Goal: Task Accomplishment & Management: Manage account settings

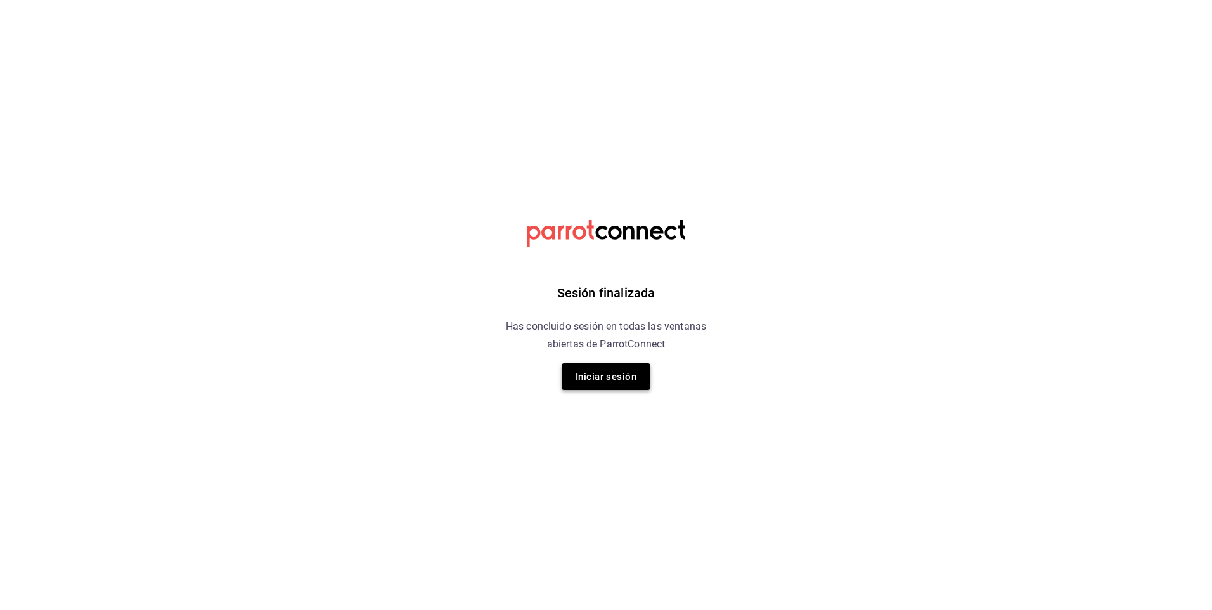
click at [597, 375] on button "Iniciar sesión" at bounding box center [606, 376] width 89 height 27
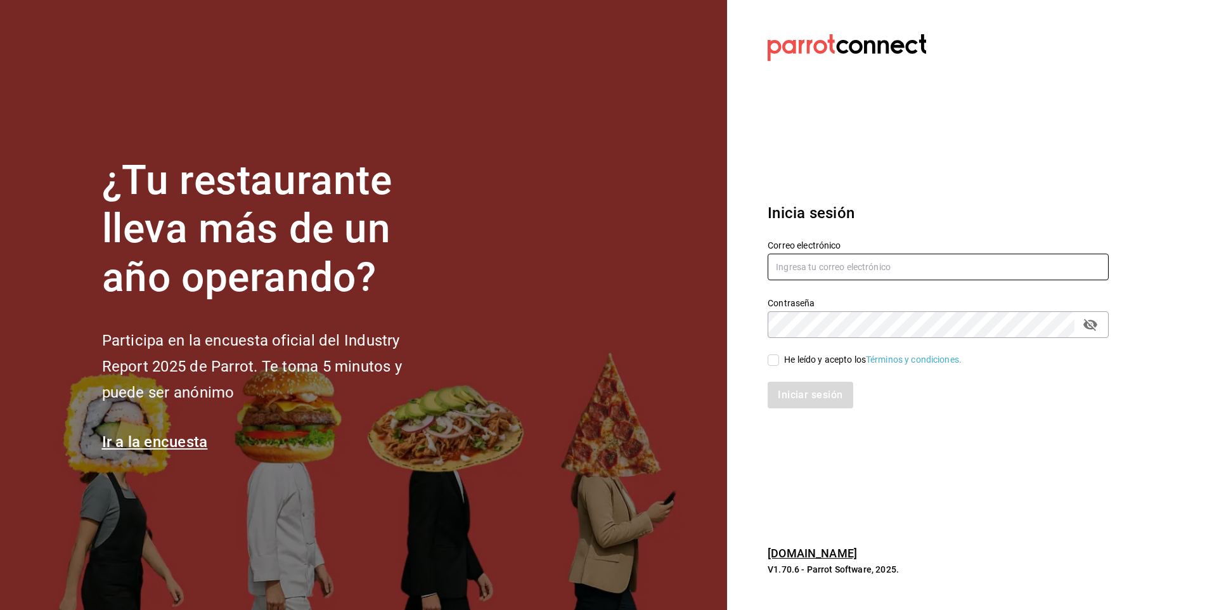
type input "facdonpedro@gmail.com"
click at [768, 356] on input "He leído y acepto los Términos y condiciones." at bounding box center [773, 359] width 11 height 11
checkbox input "true"
click at [812, 396] on button "Iniciar sesión" at bounding box center [811, 395] width 86 height 27
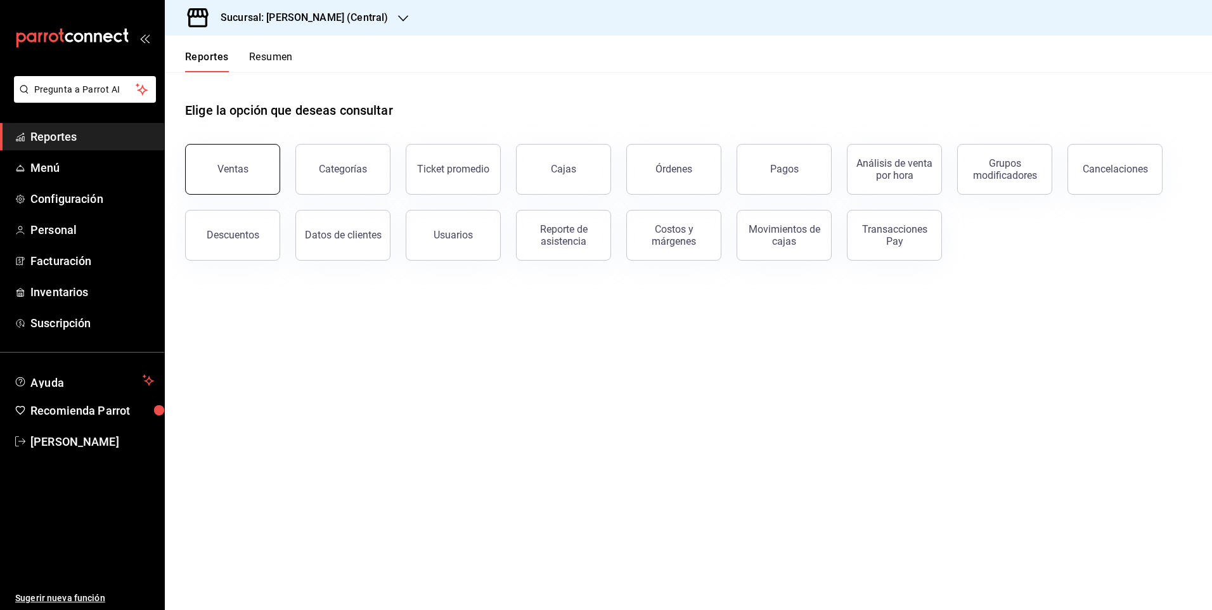
click at [245, 172] on div "Ventas" at bounding box center [232, 169] width 31 height 12
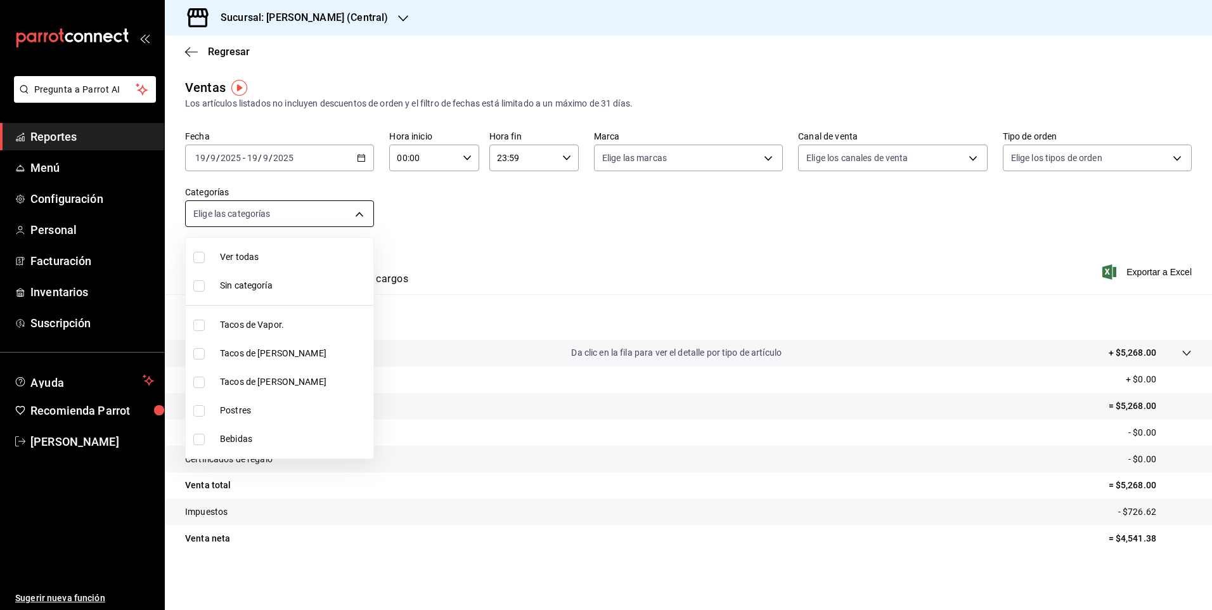
click at [301, 214] on body "Pregunta a Parrot AI Reportes Menú Configuración Personal Facturación Inventari…" at bounding box center [606, 305] width 1212 height 610
click at [409, 231] on div at bounding box center [606, 305] width 1212 height 610
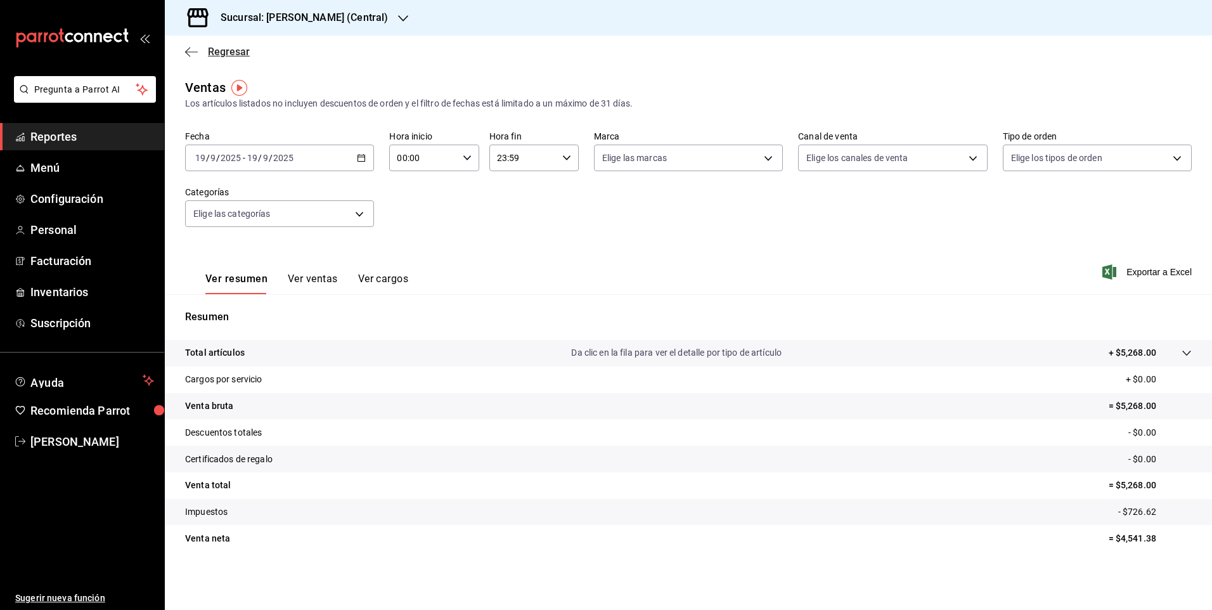
click at [206, 46] on span "Regresar" at bounding box center [217, 52] width 65 height 12
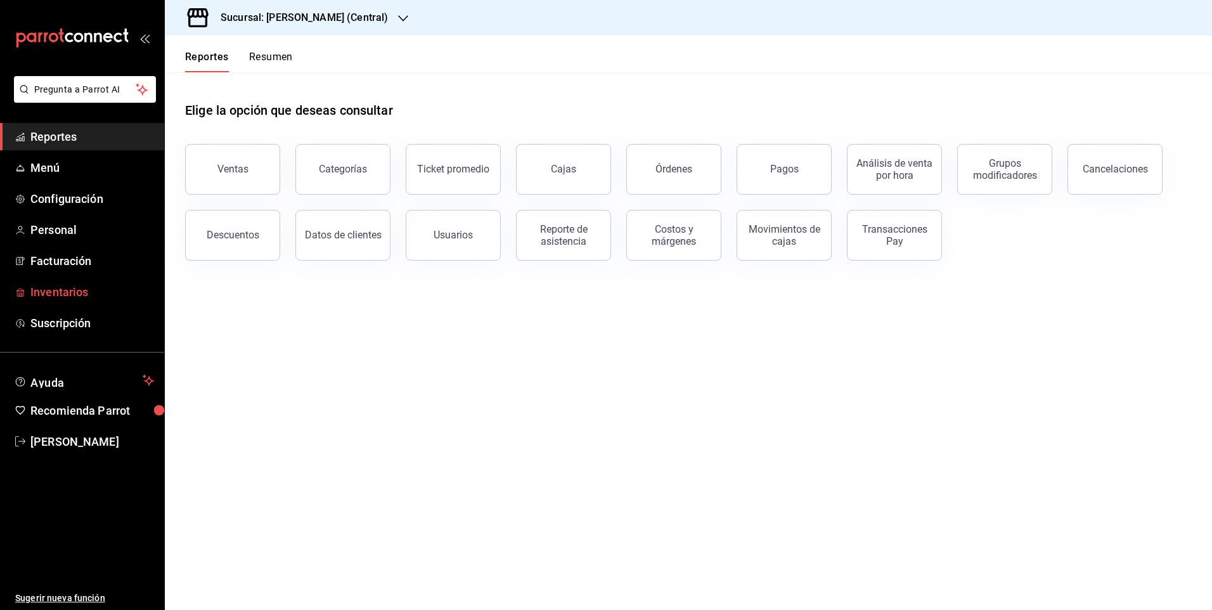
click at [67, 300] on span "Inventarios" at bounding box center [92, 291] width 124 height 17
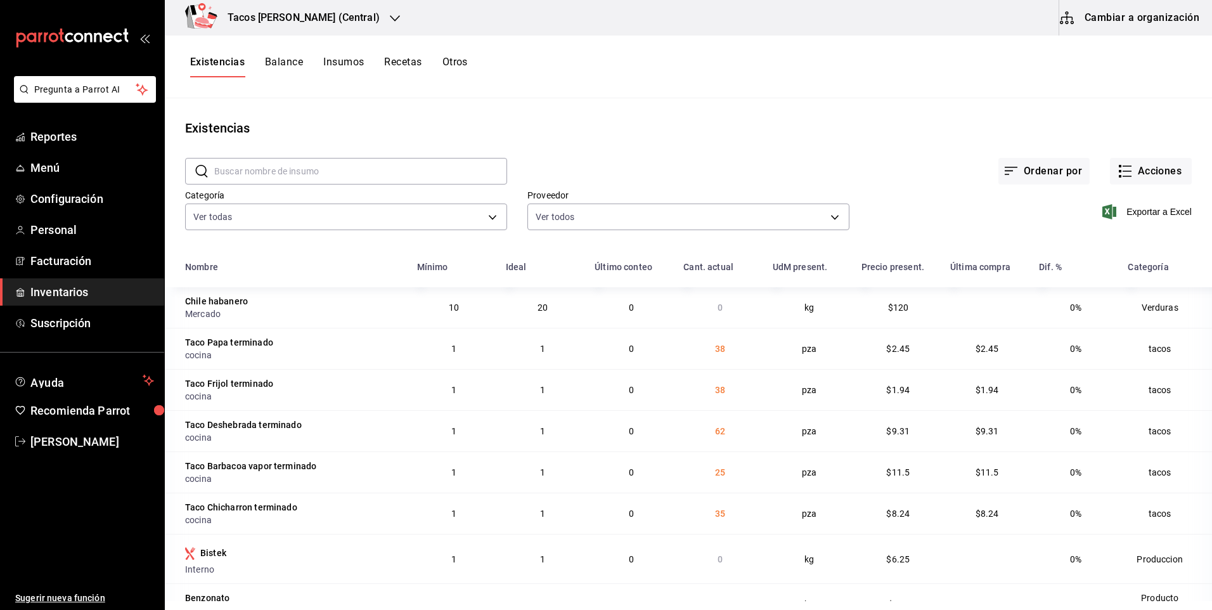
click at [300, 15] on h3 "Tacos Don Pedro (Central)" at bounding box center [298, 17] width 162 height 15
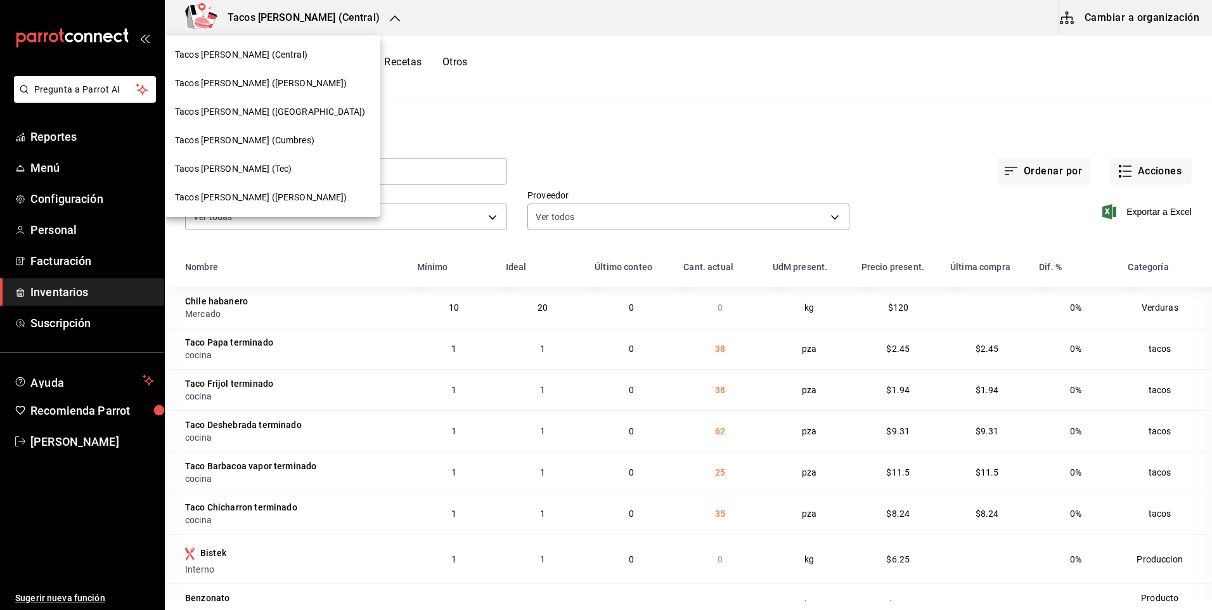
click at [293, 81] on div "Tacos [PERSON_NAME] ([PERSON_NAME])" at bounding box center [272, 83] width 195 height 13
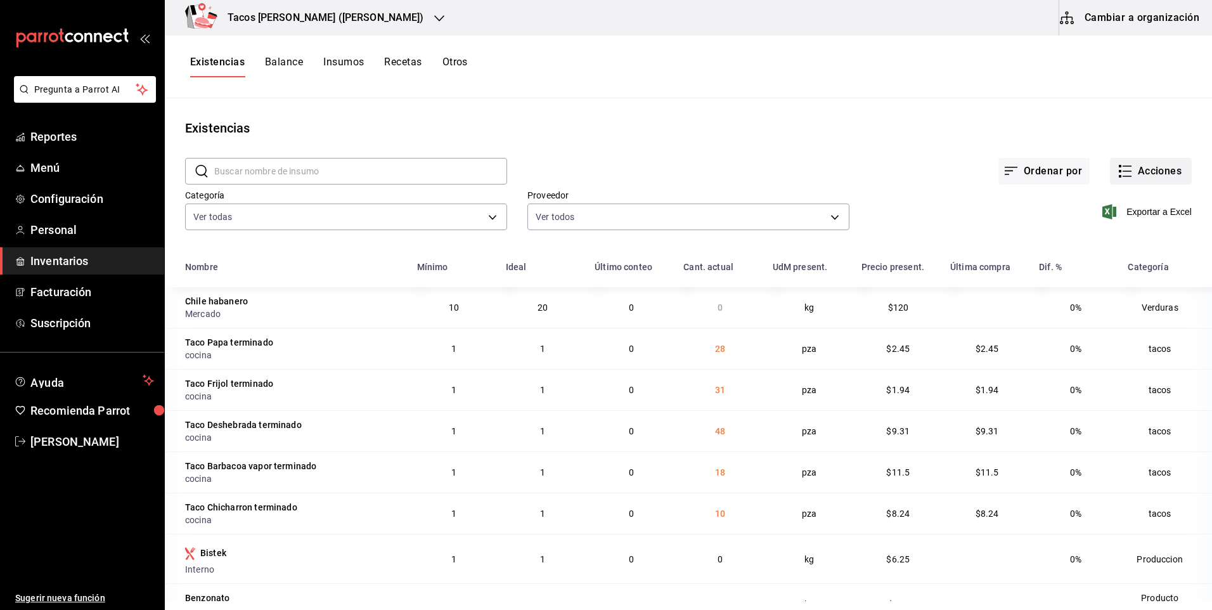
click at [1147, 174] on button "Acciones" at bounding box center [1151, 171] width 82 height 27
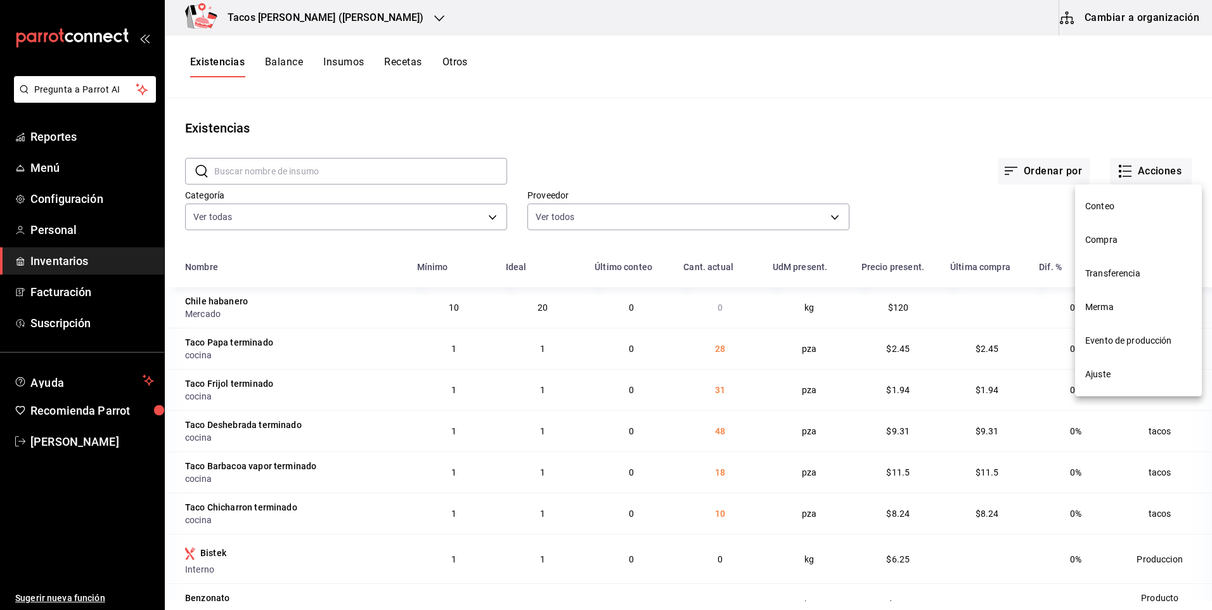
click at [1120, 234] on span "Compra" at bounding box center [1138, 239] width 107 height 13
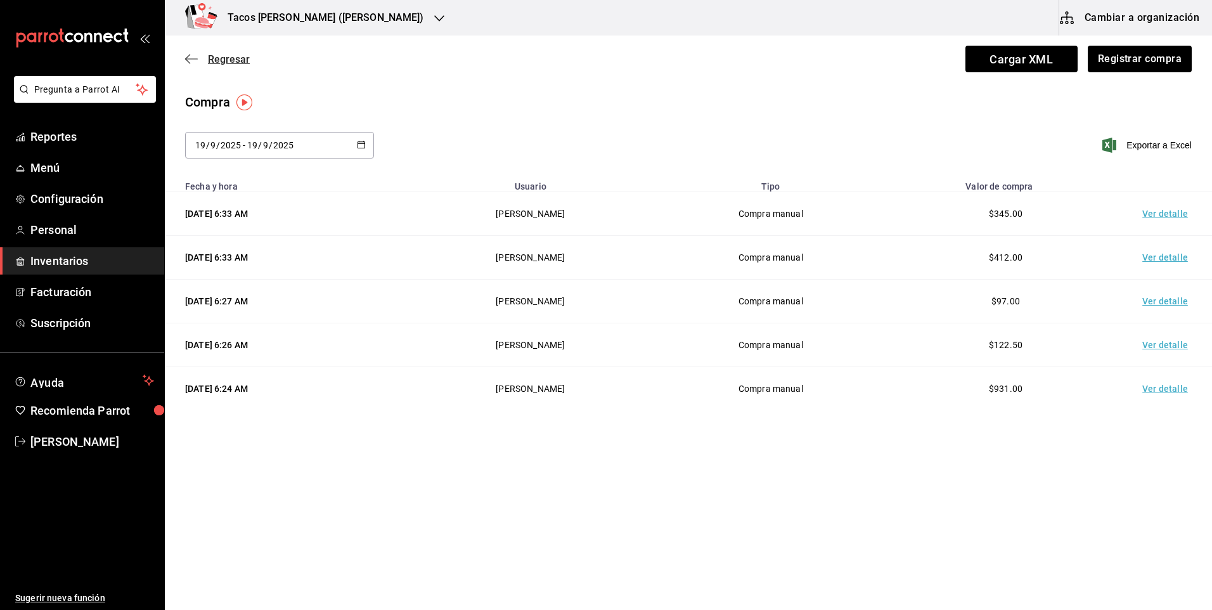
click at [228, 56] on span "Regresar" at bounding box center [229, 59] width 42 height 12
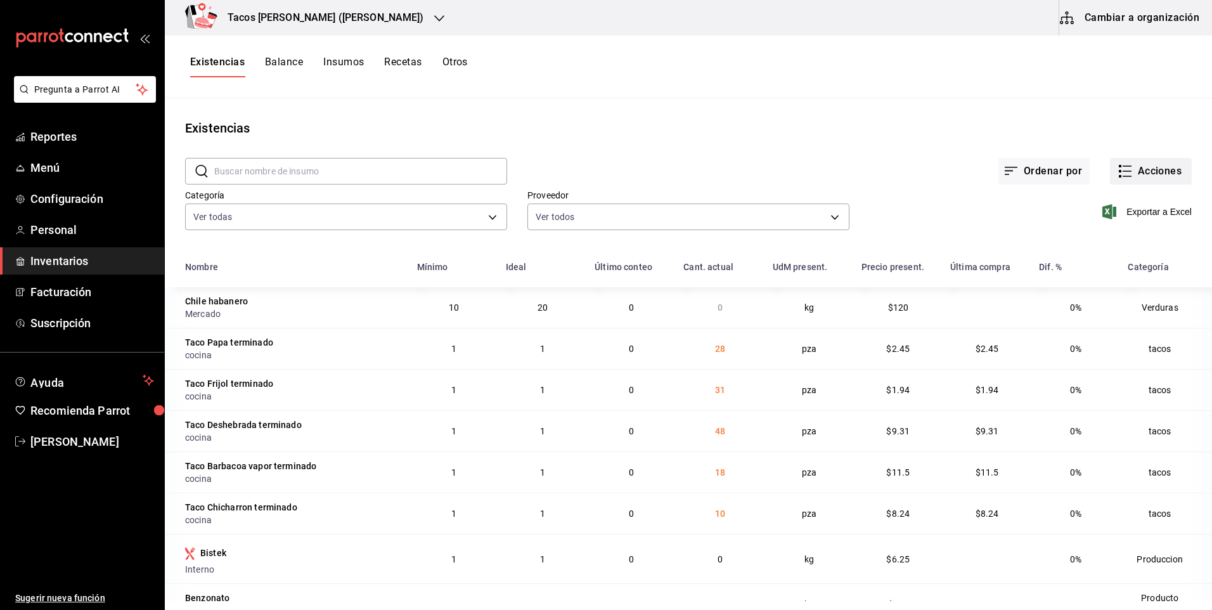
click at [1144, 168] on button "Acciones" at bounding box center [1151, 171] width 82 height 27
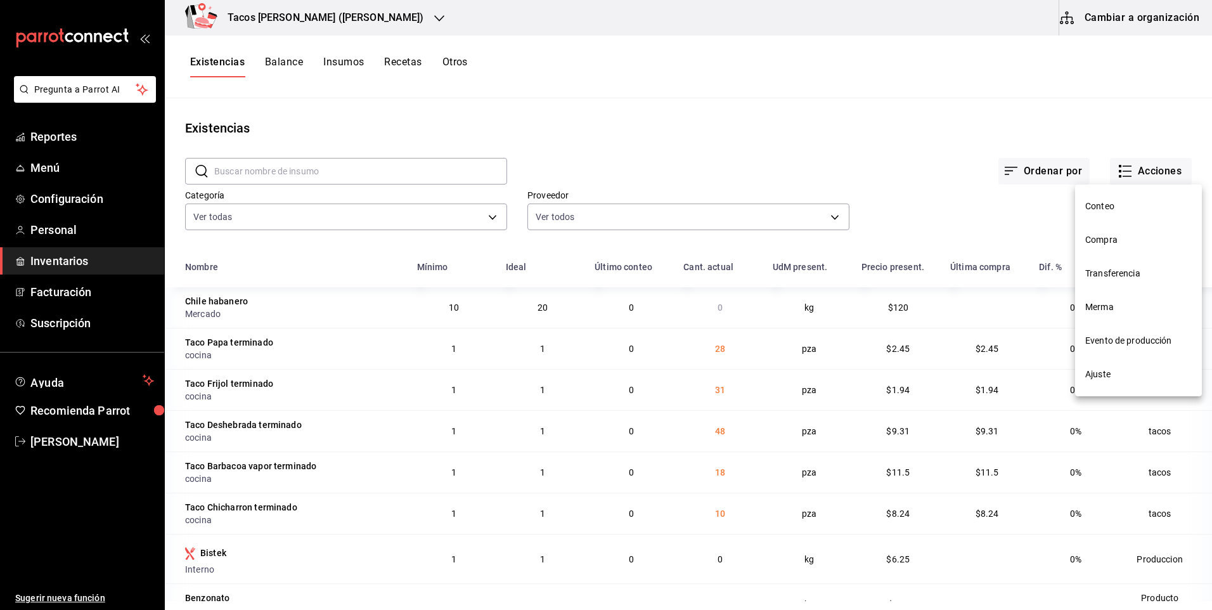
click at [1115, 250] on li "Compra" at bounding box center [1138, 240] width 127 height 34
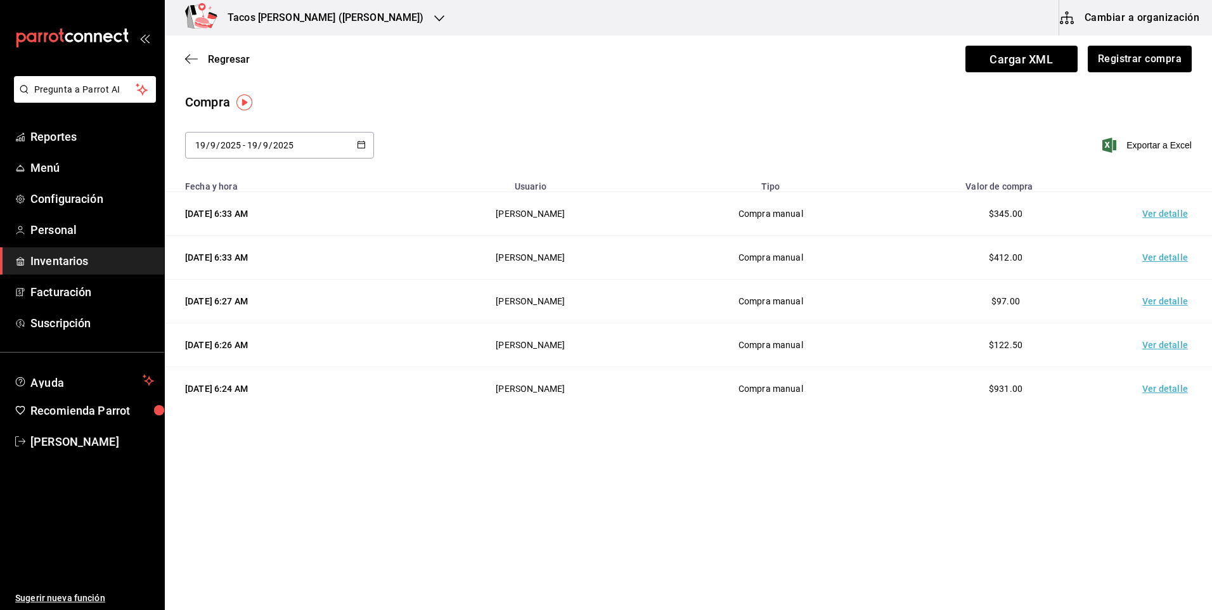
click at [1102, 42] on div "Regresar Cargar XML Registrar compra" at bounding box center [688, 59] width 1047 height 47
click at [1103, 75] on div "Regresar Cargar XML Registrar compra" at bounding box center [688, 59] width 1047 height 47
click at [1101, 64] on button "Registrar compra" at bounding box center [1139, 59] width 105 height 27
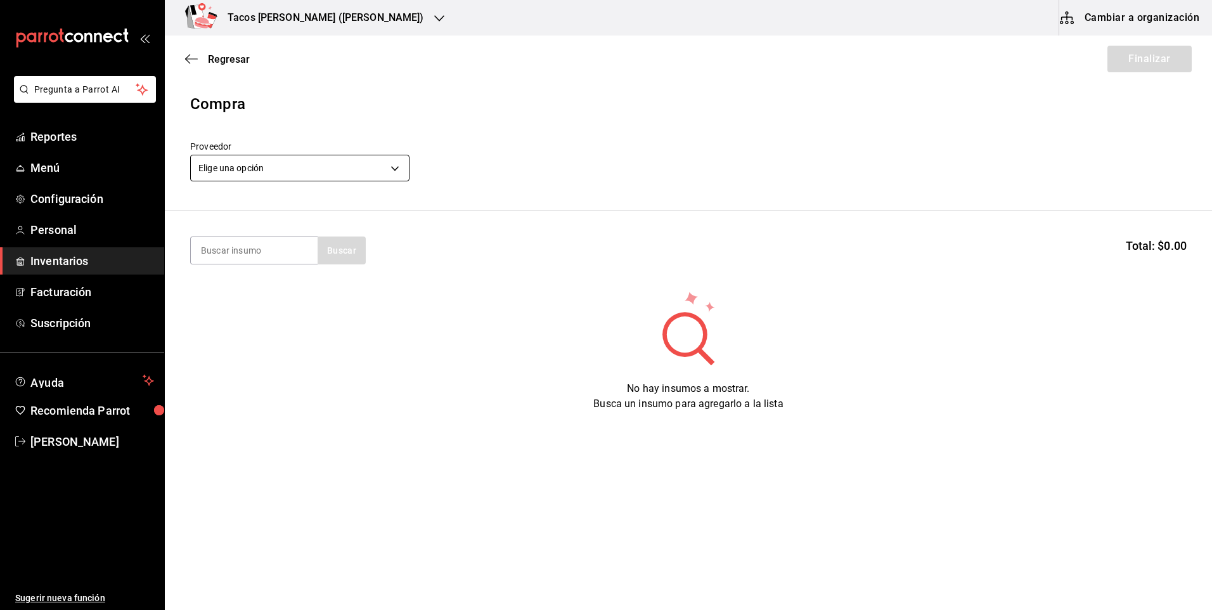
click at [255, 160] on body "Pregunta a Parrot AI Reportes Menú Configuración Personal Inventarios Facturaci…" at bounding box center [606, 269] width 1212 height 538
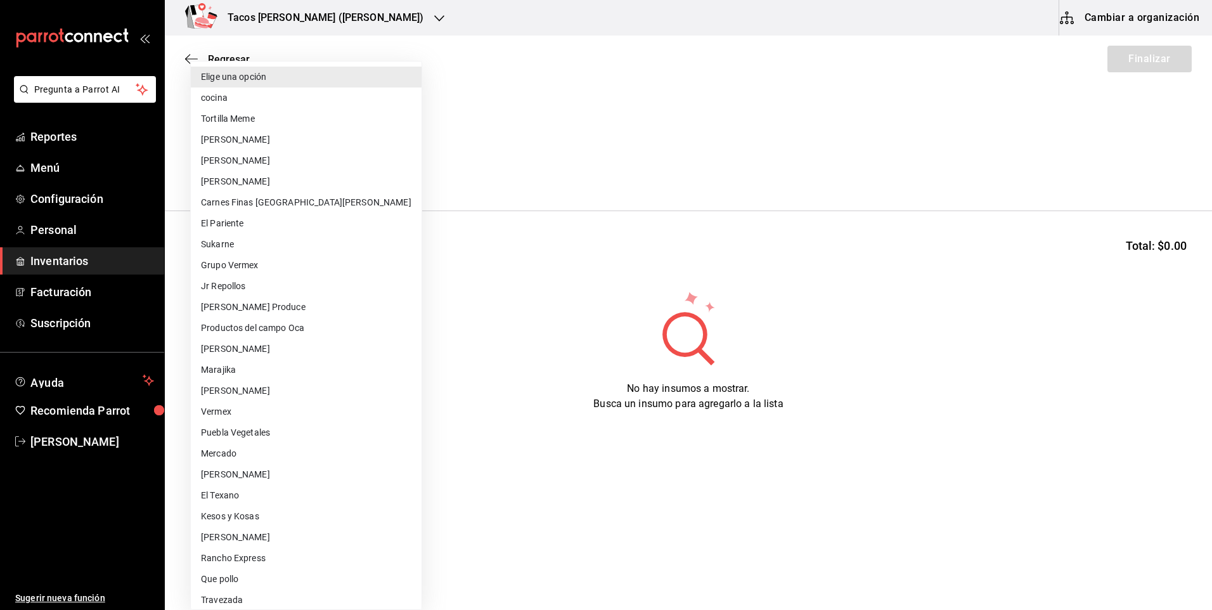
click at [249, 106] on li "cocina" at bounding box center [306, 97] width 231 height 21
type input "237c9a5b-4078-49eb-83ef-23bf52bd7acd"
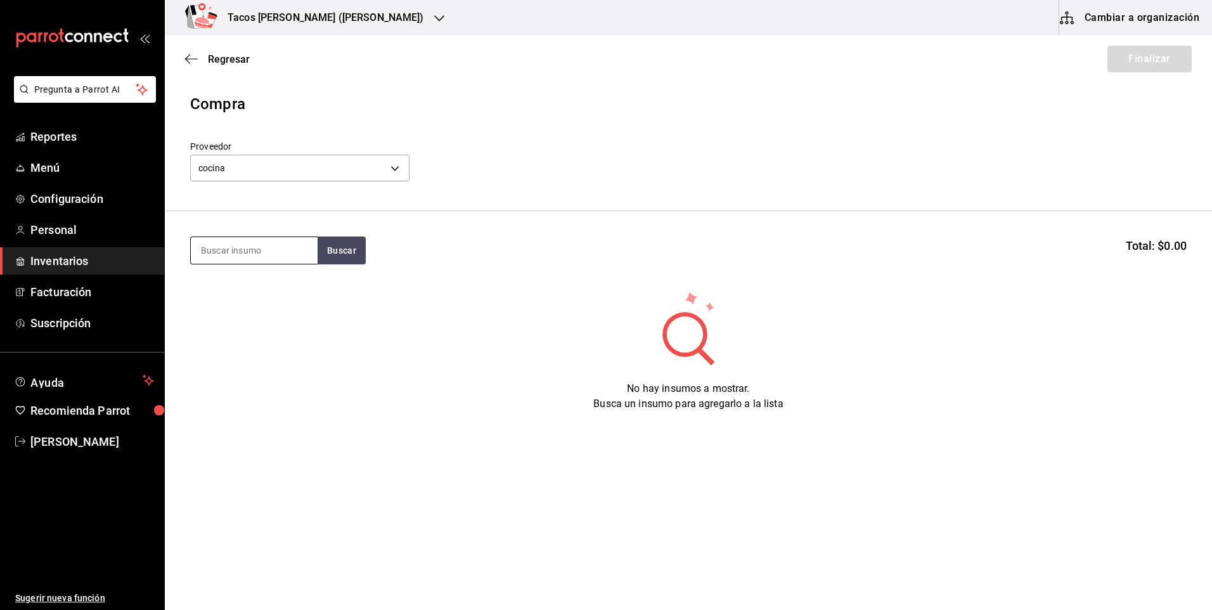
click at [253, 254] on input at bounding box center [254, 250] width 127 height 27
type input "des"
click at [327, 250] on button "Buscar" at bounding box center [342, 250] width 48 height 28
click at [222, 298] on div "Taco Deshebrada terminado" at bounding box center [254, 295] width 107 height 30
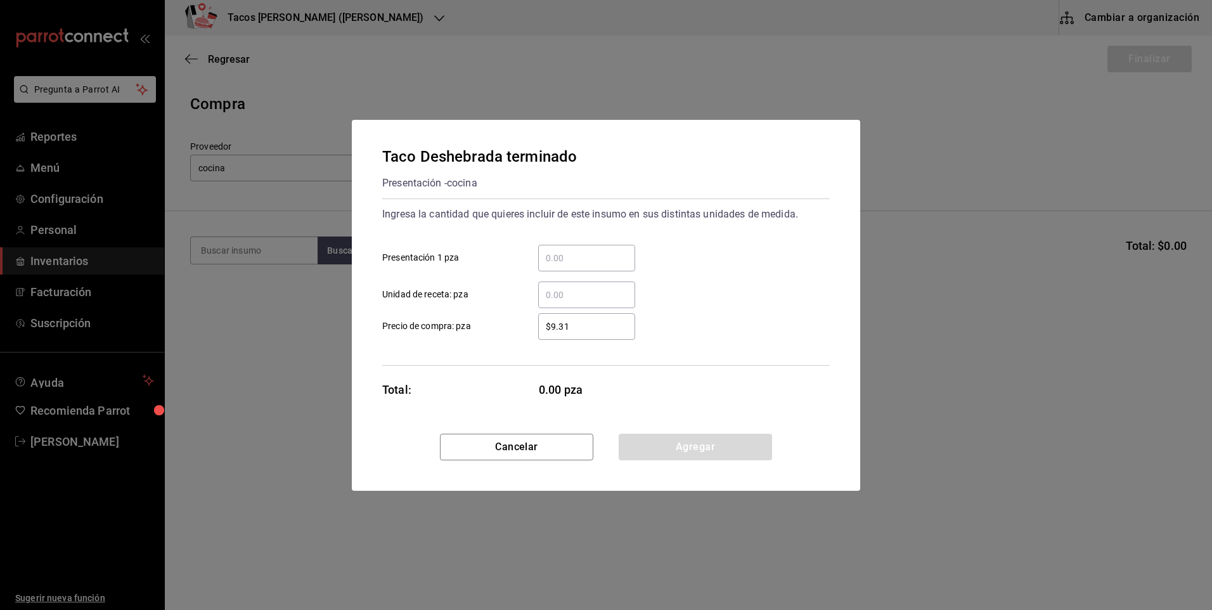
click at [618, 261] on input "​ Presentación 1 pza" at bounding box center [586, 257] width 97 height 15
type input "100"
click at [652, 458] on button "Agregar" at bounding box center [695, 447] width 153 height 27
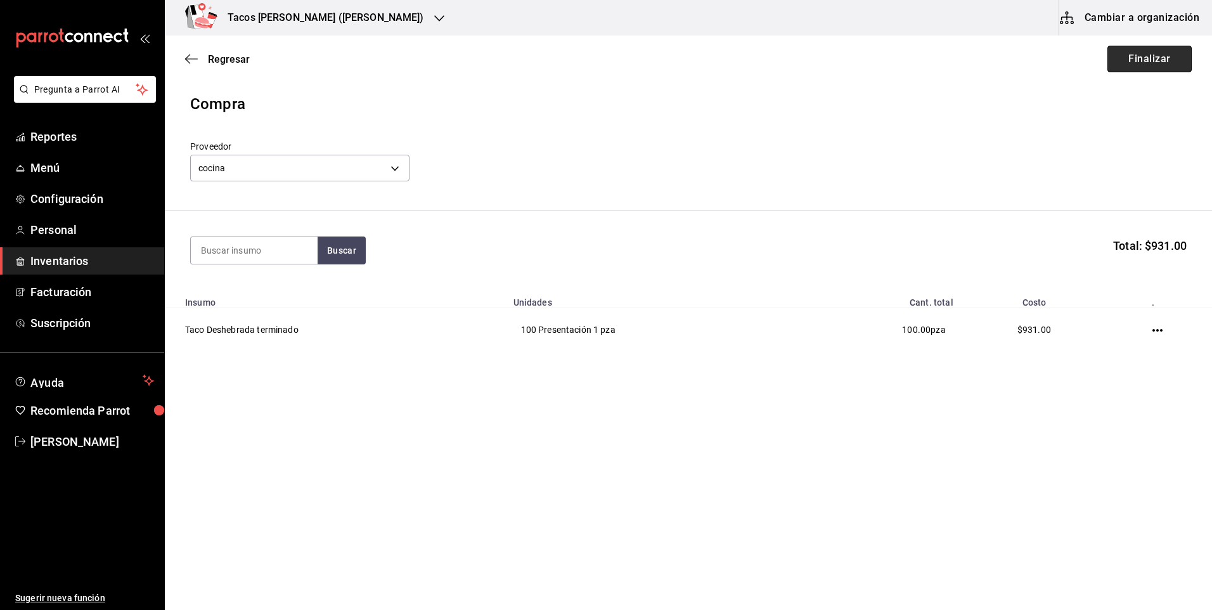
click at [1133, 55] on button "Finalizar" at bounding box center [1150, 59] width 84 height 27
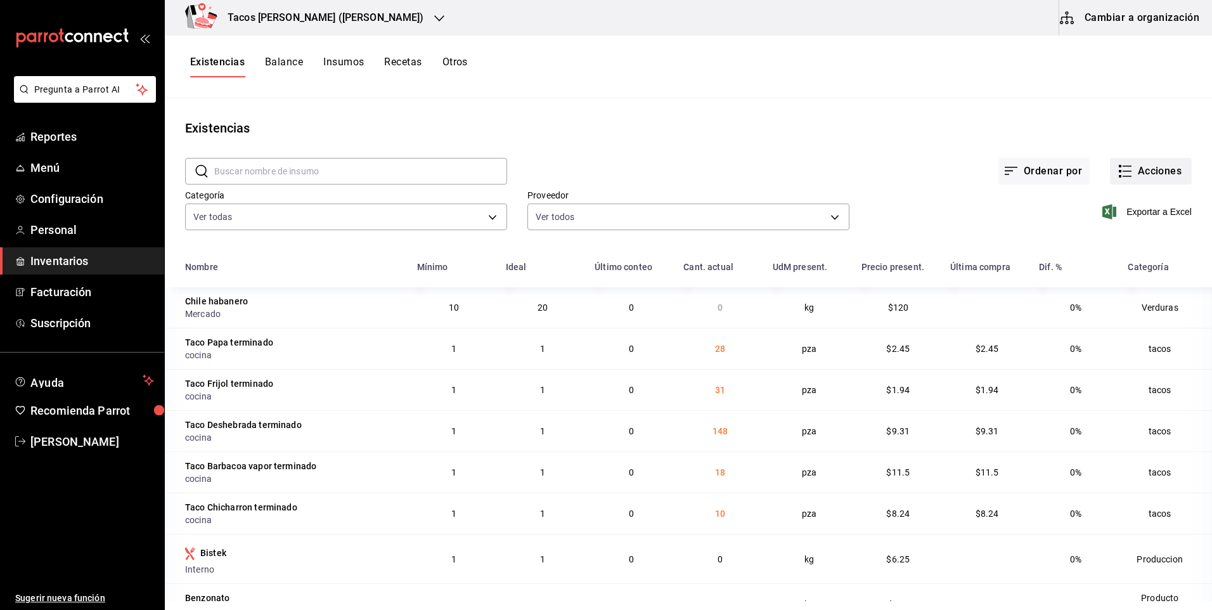
click at [1133, 169] on button "Acciones" at bounding box center [1151, 171] width 82 height 27
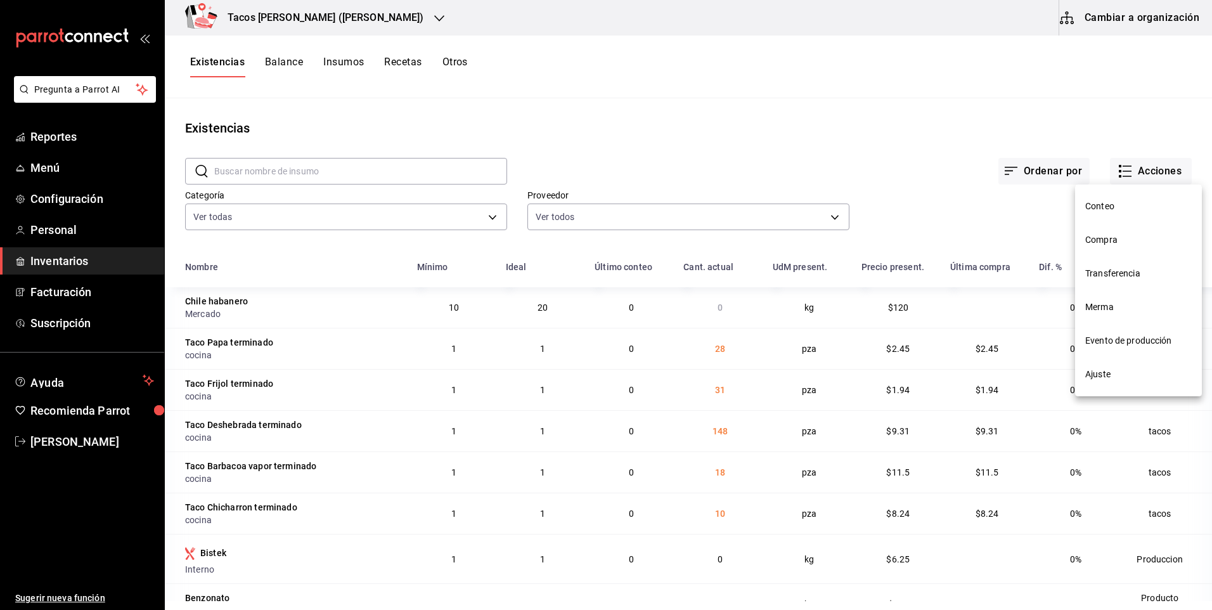
click at [1111, 250] on li "Compra" at bounding box center [1138, 240] width 127 height 34
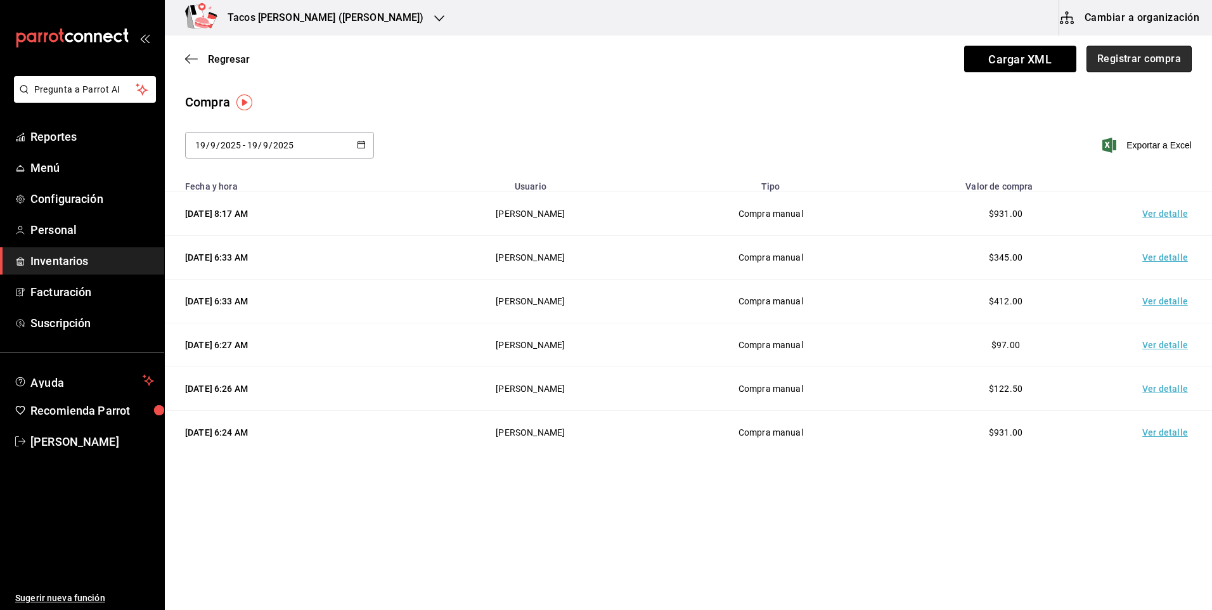
click at [1144, 65] on button "Registrar compra" at bounding box center [1139, 59] width 105 height 27
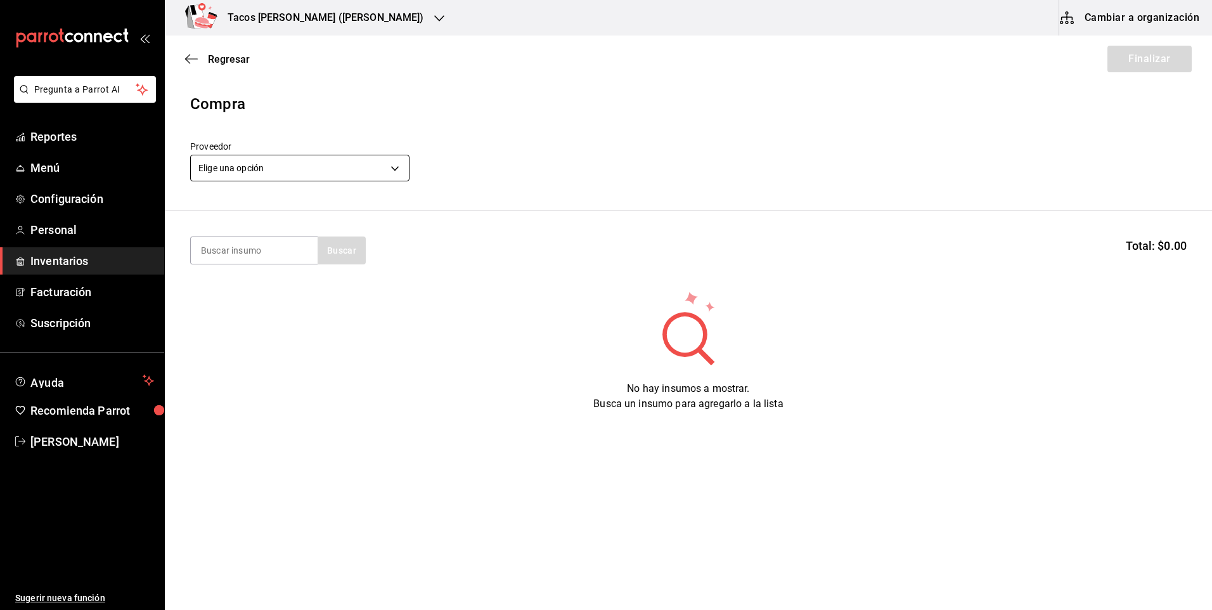
click at [359, 177] on body "Pregunta a Parrot AI Reportes Menú Configuración Personal Inventarios Facturaci…" at bounding box center [606, 269] width 1212 height 538
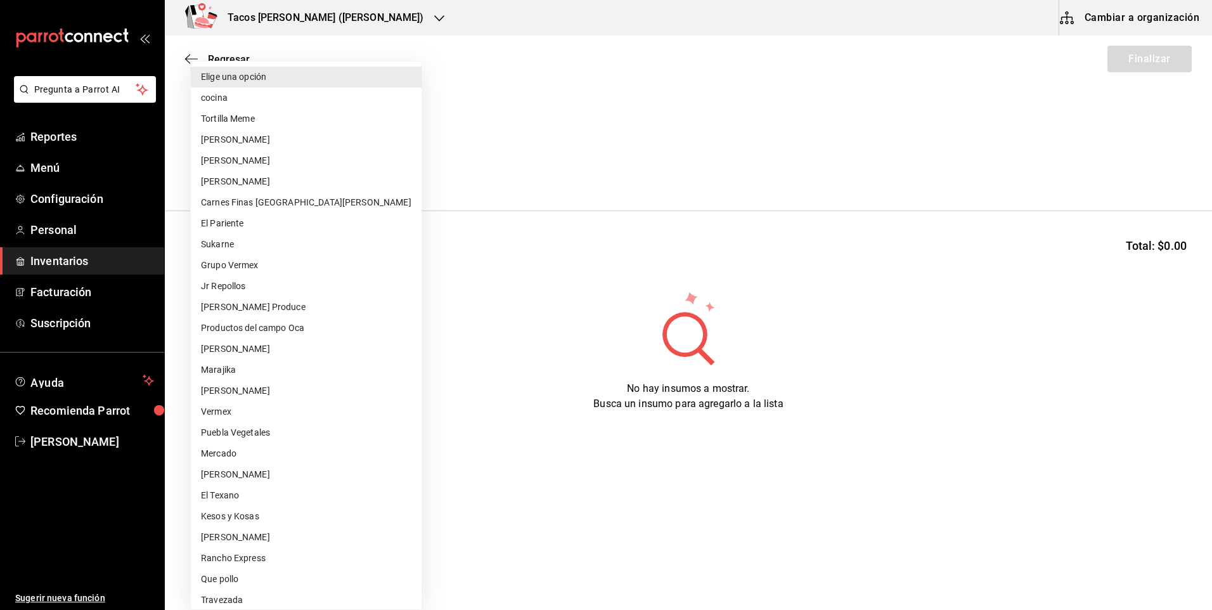
click at [292, 102] on li "cocina" at bounding box center [306, 97] width 231 height 21
type input "237c9a5b-4078-49eb-83ef-23bf52bd7acd"
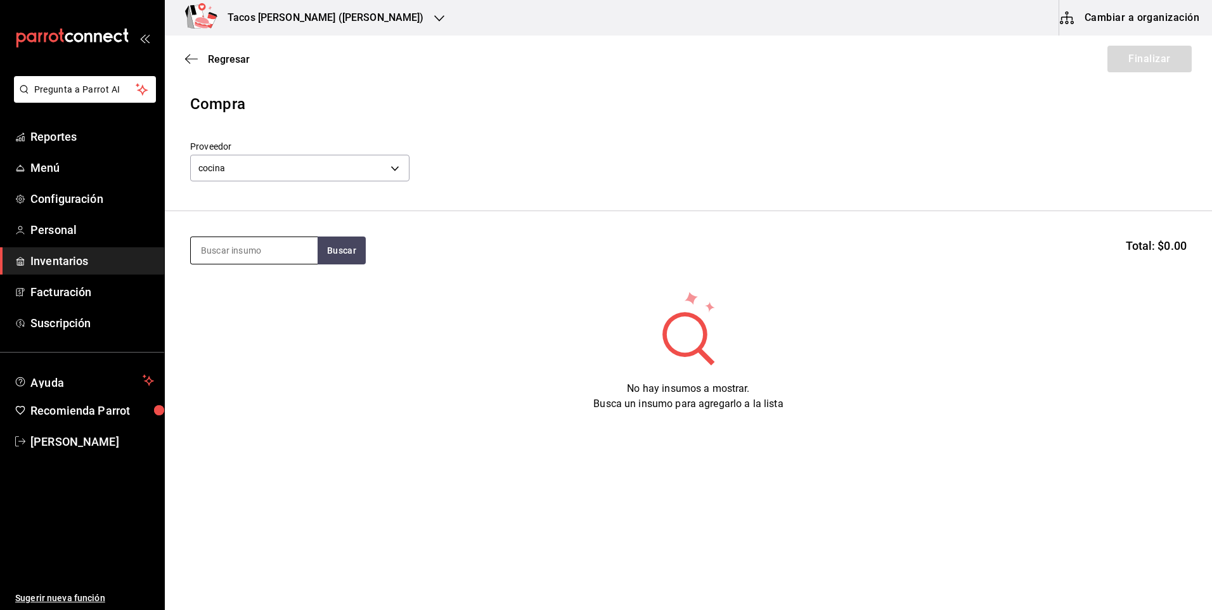
click at [278, 261] on input at bounding box center [254, 250] width 127 height 27
type input "pap"
click at [342, 243] on button "Buscar" at bounding box center [342, 250] width 48 height 28
click at [258, 288] on div "Taco Papa terminado" at bounding box center [250, 287] width 98 height 15
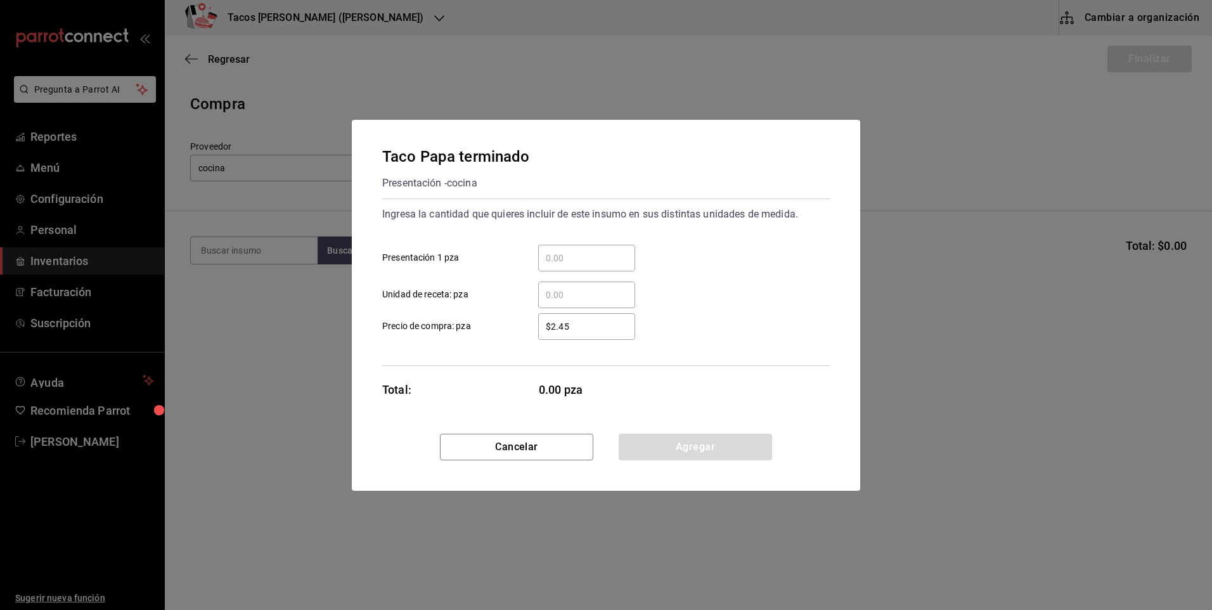
click at [576, 257] on input "​ Presentación 1 pza" at bounding box center [586, 257] width 97 height 15
type input "50"
click at [680, 439] on button "Agregar" at bounding box center [695, 447] width 153 height 27
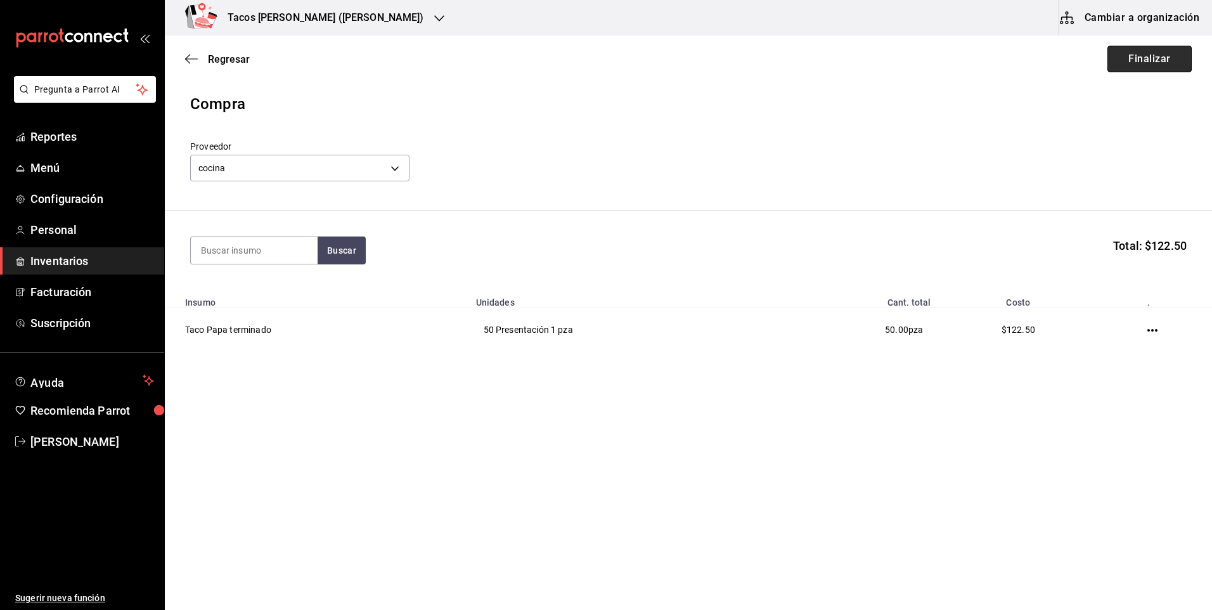
click at [1174, 51] on button "Finalizar" at bounding box center [1150, 59] width 84 height 27
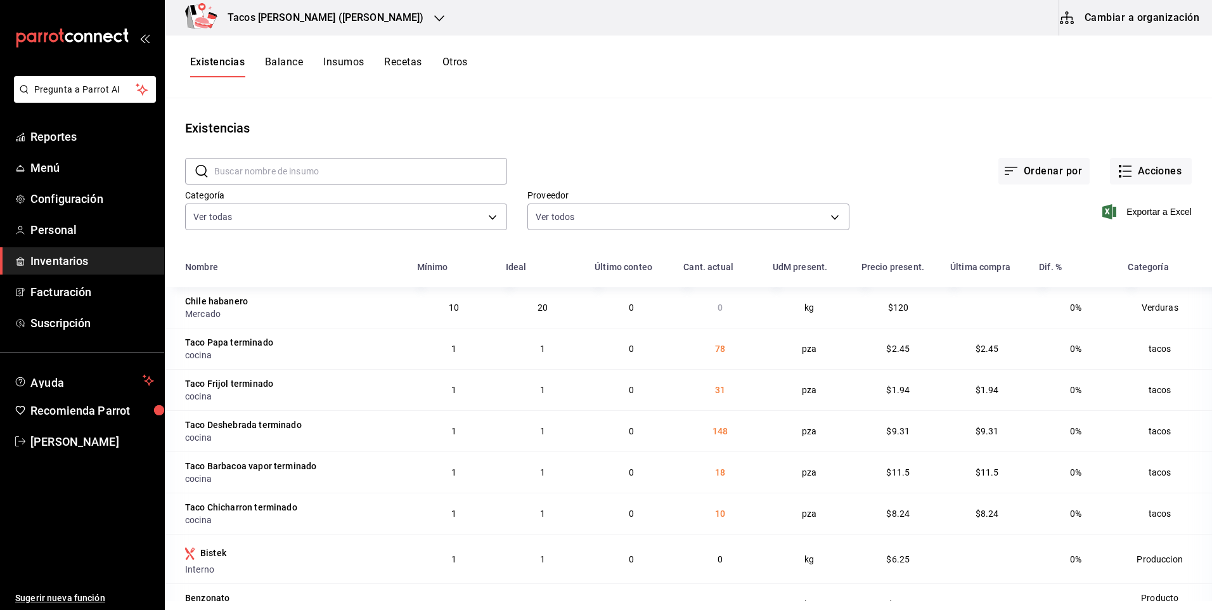
click at [1147, 188] on div "Exportar a Excel" at bounding box center [1021, 201] width 342 height 65
click at [1140, 168] on button "Acciones" at bounding box center [1151, 171] width 82 height 27
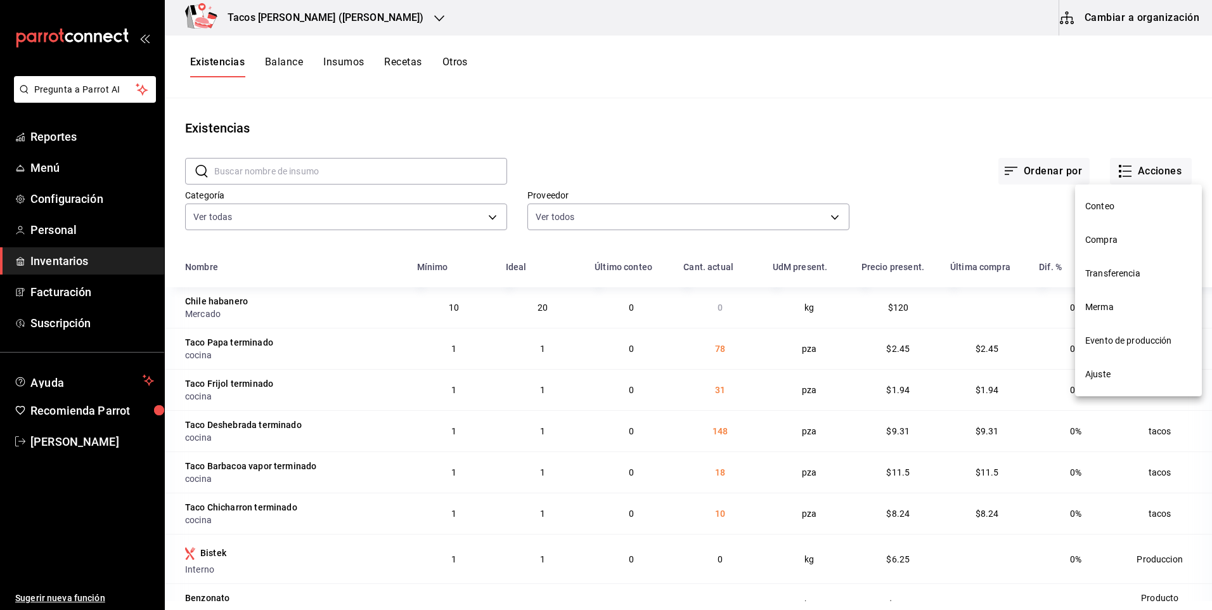
click at [1115, 243] on span "Compra" at bounding box center [1138, 239] width 107 height 13
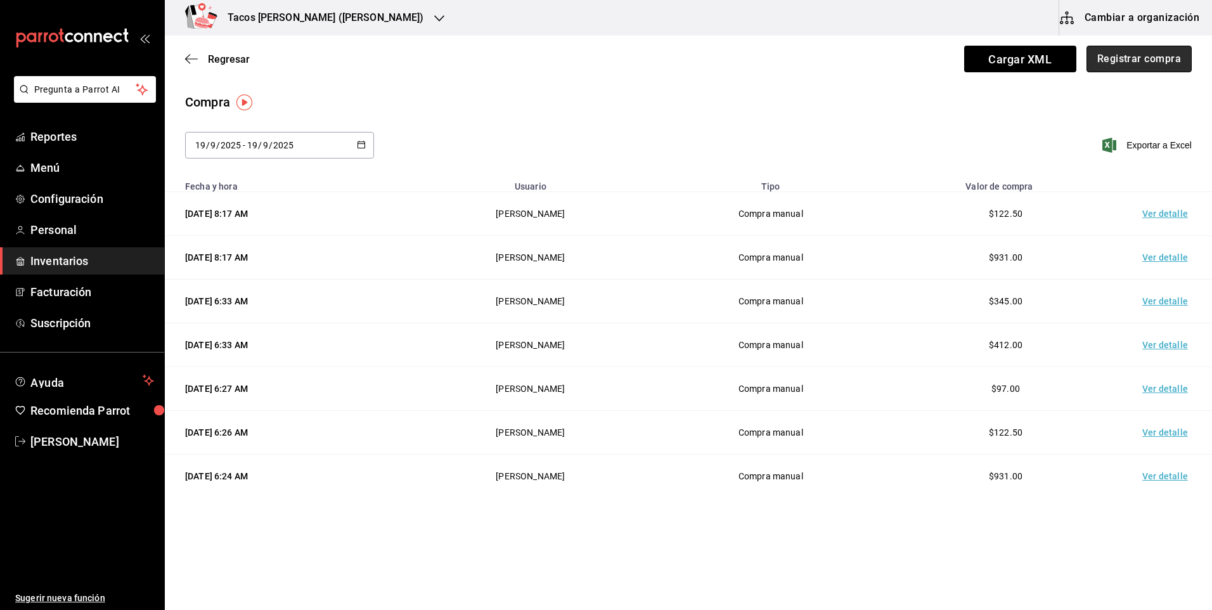
click at [1135, 61] on button "Registrar compra" at bounding box center [1139, 59] width 105 height 27
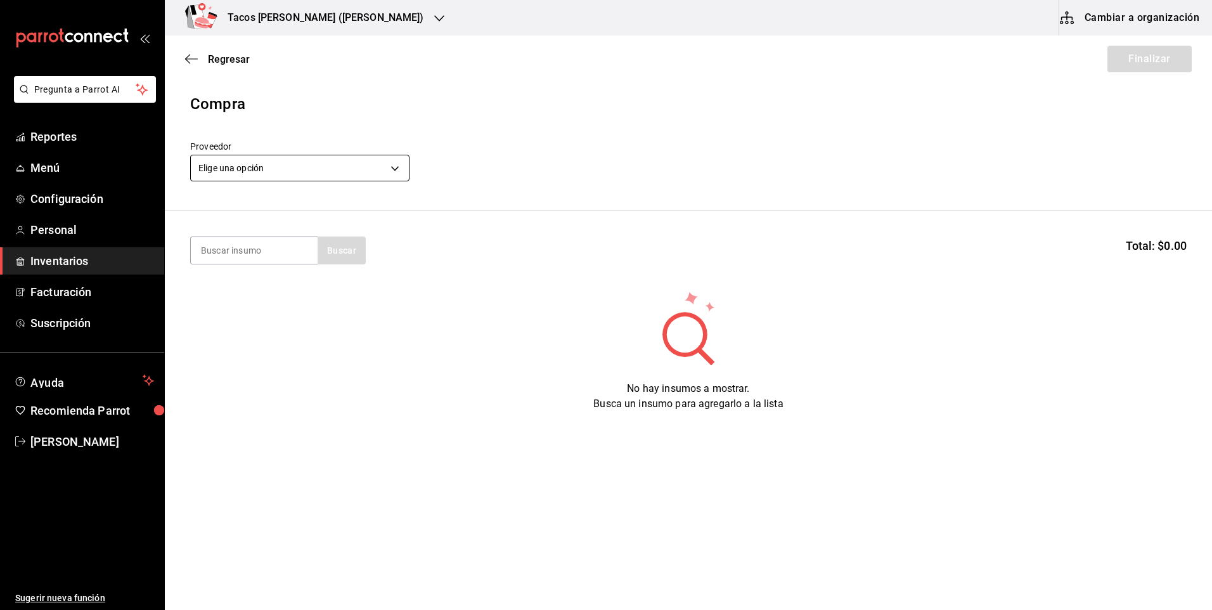
click at [359, 166] on body "Pregunta a Parrot AI Reportes Menú Configuración Personal Inventarios Facturaci…" at bounding box center [606, 269] width 1212 height 538
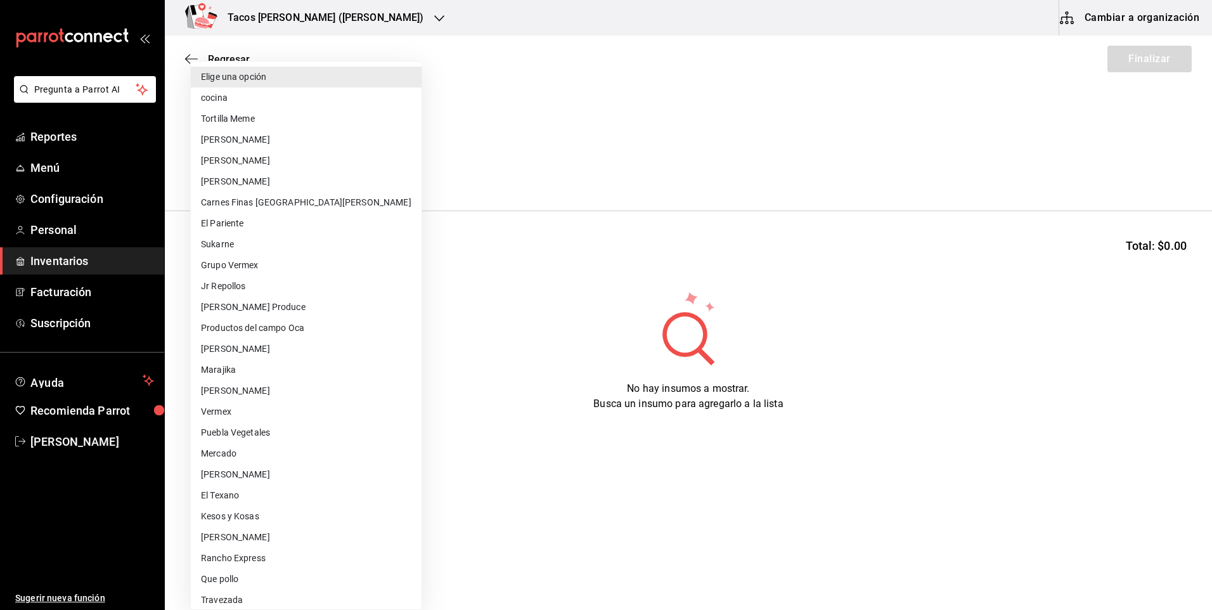
click at [307, 97] on li "cocina" at bounding box center [306, 97] width 231 height 21
type input "237c9a5b-4078-49eb-83ef-23bf52bd7acd"
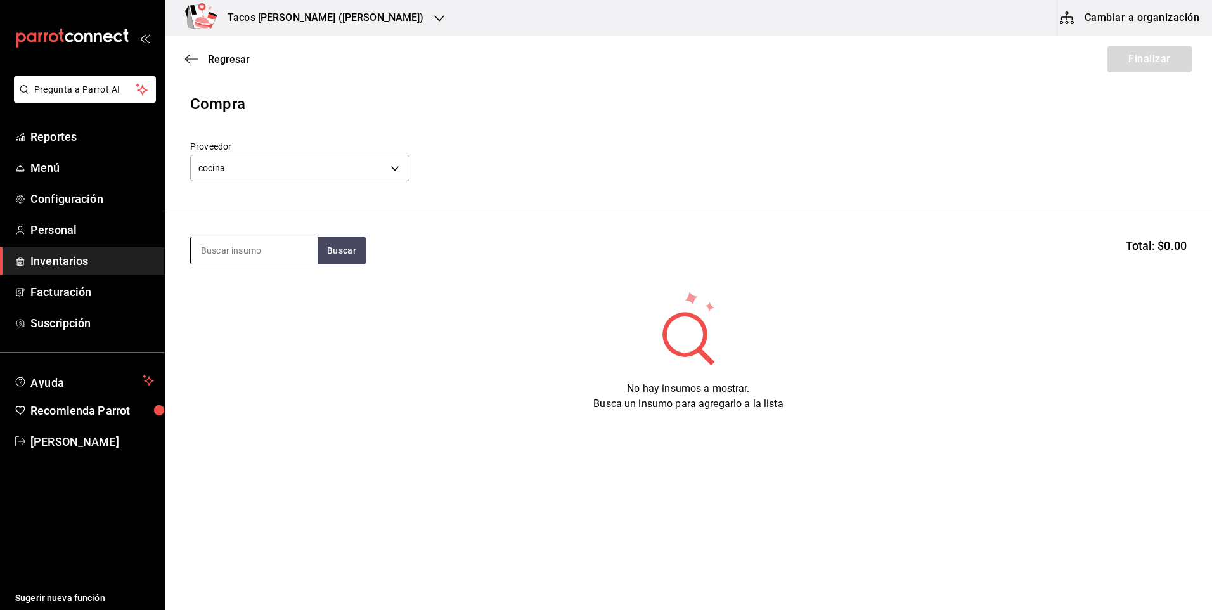
click at [250, 255] on input at bounding box center [254, 250] width 127 height 27
type input "frij"
click at [335, 258] on button "Buscar" at bounding box center [342, 250] width 48 height 28
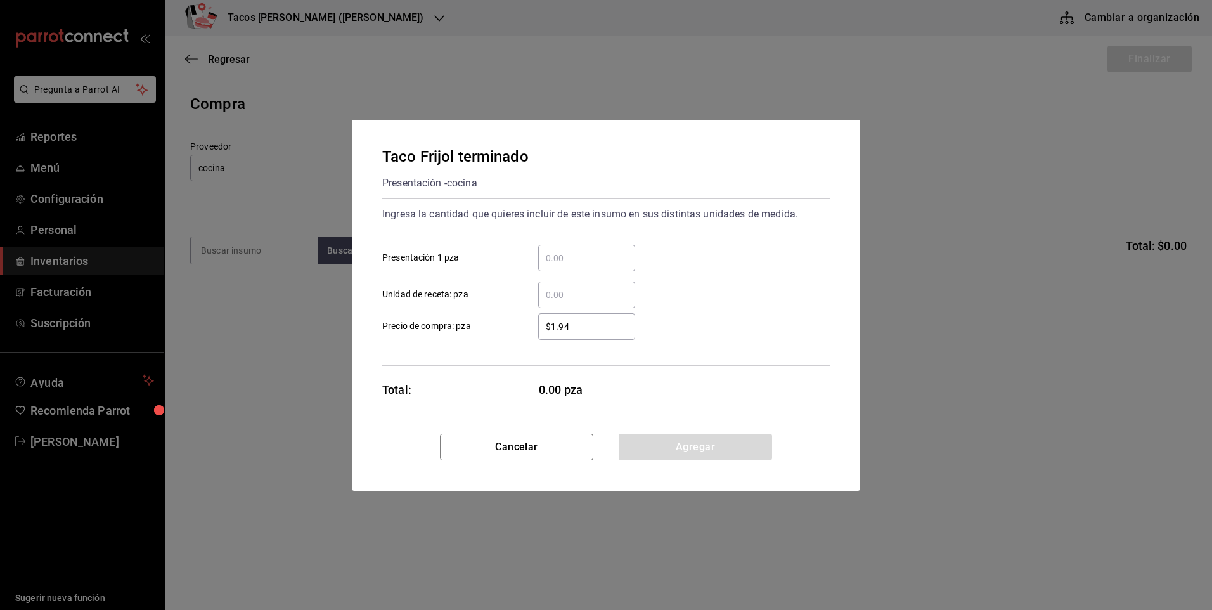
click at [600, 245] on div "​" at bounding box center [586, 258] width 97 height 27
click at [600, 250] on input "​ Presentación 1 pza" at bounding box center [586, 257] width 97 height 15
type input "50"
click at [683, 441] on button "Agregar" at bounding box center [695, 447] width 153 height 27
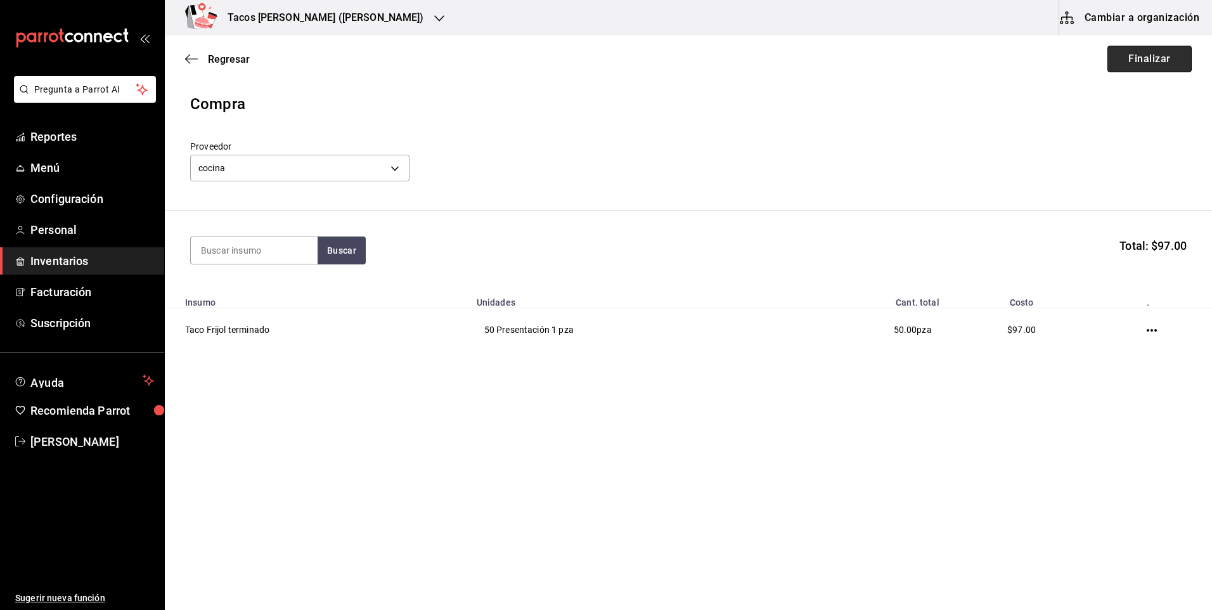
click at [1135, 62] on button "Finalizar" at bounding box center [1150, 59] width 84 height 27
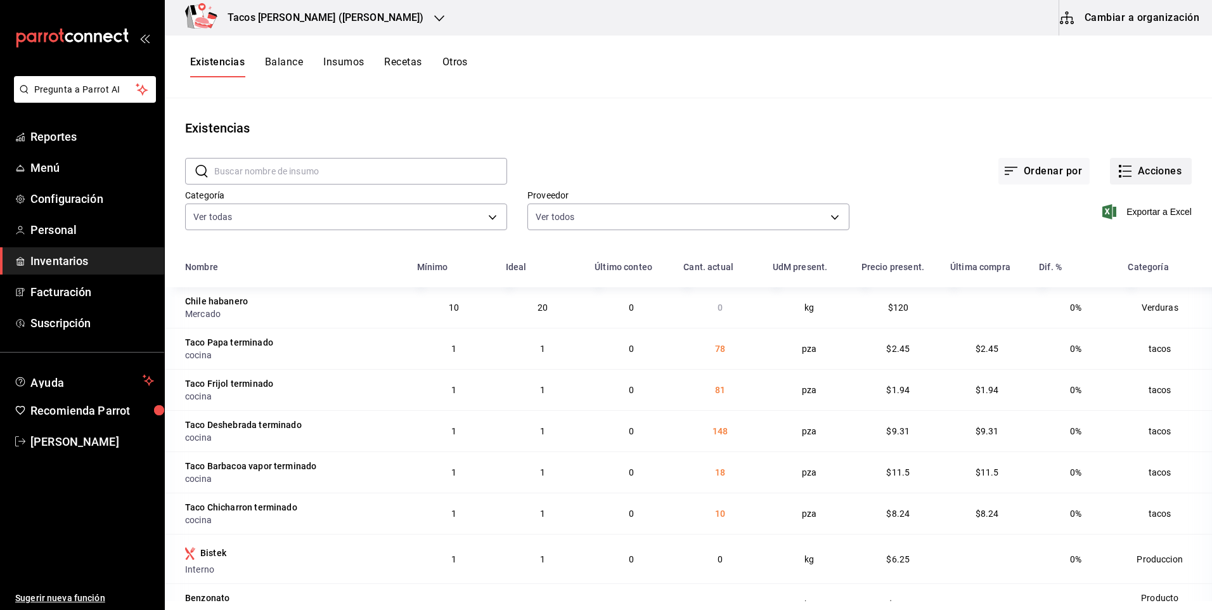
click at [1126, 171] on button "Acciones" at bounding box center [1151, 171] width 82 height 27
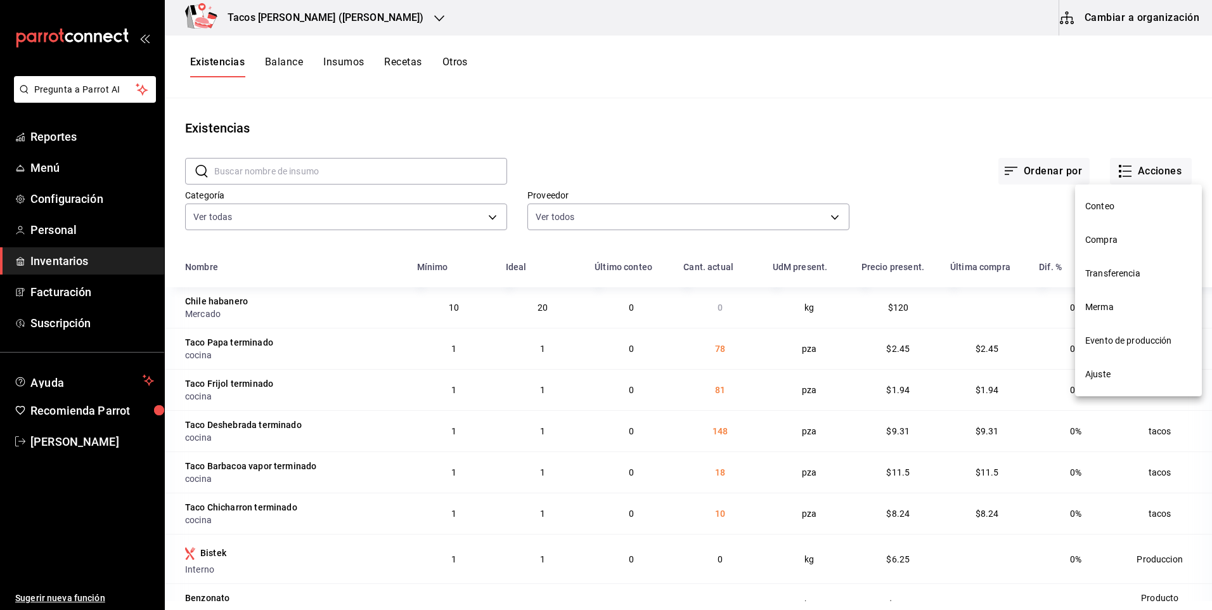
click at [1139, 247] on li "Compra" at bounding box center [1138, 240] width 127 height 34
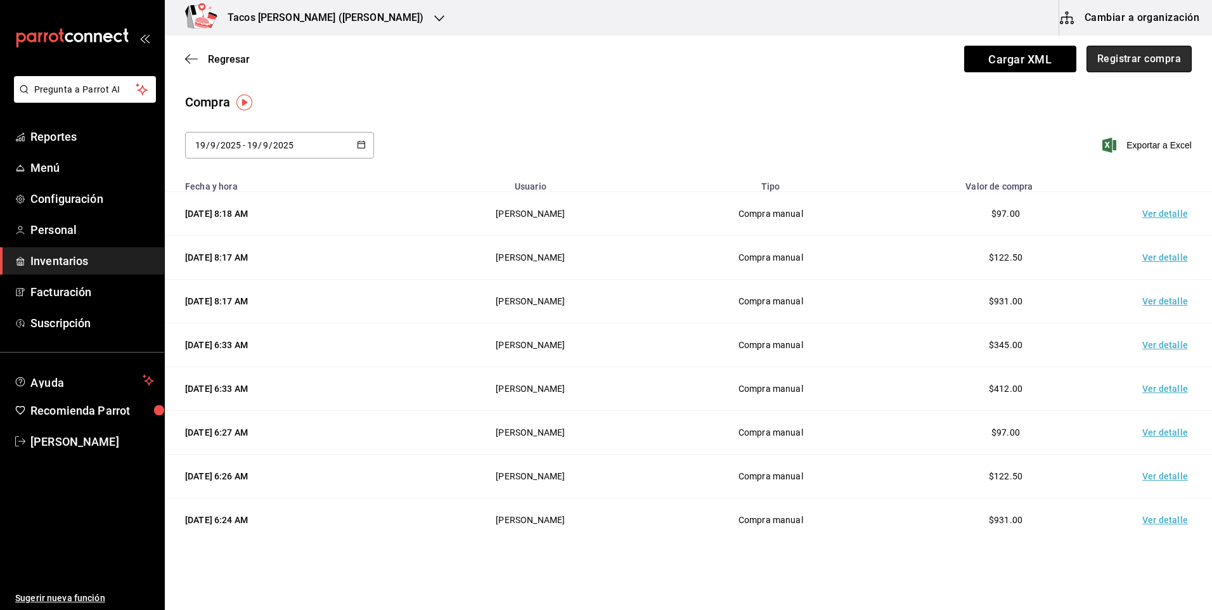
click at [1101, 67] on button "Registrar compra" at bounding box center [1139, 59] width 105 height 27
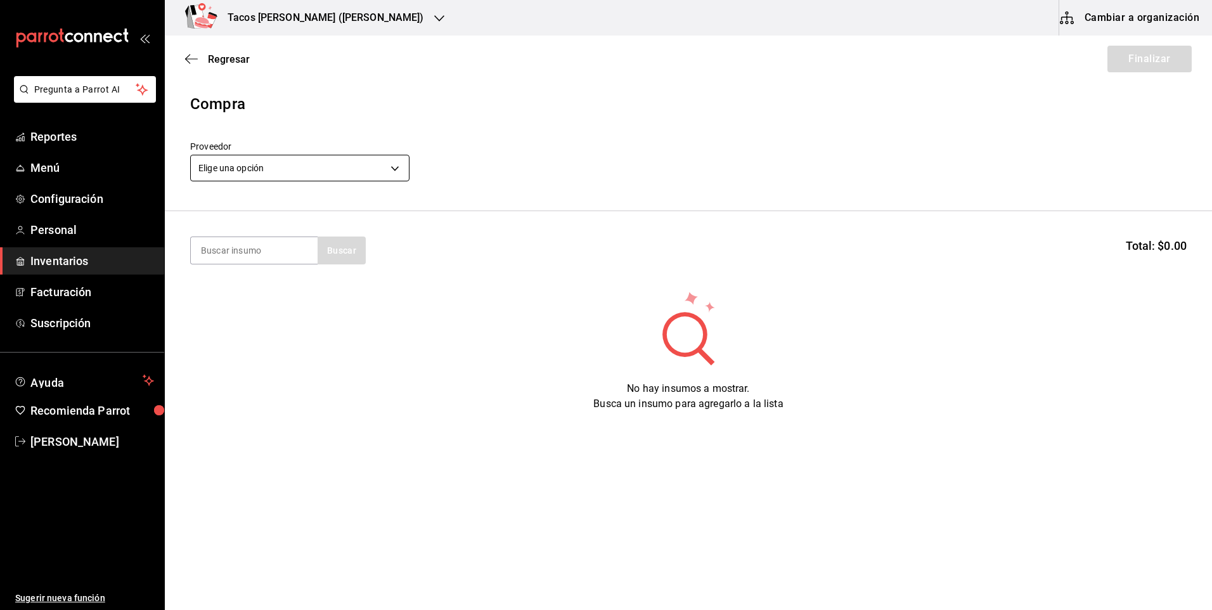
click at [311, 158] on body "Pregunta a Parrot AI Reportes Menú Configuración Personal Inventarios Facturaci…" at bounding box center [606, 269] width 1212 height 538
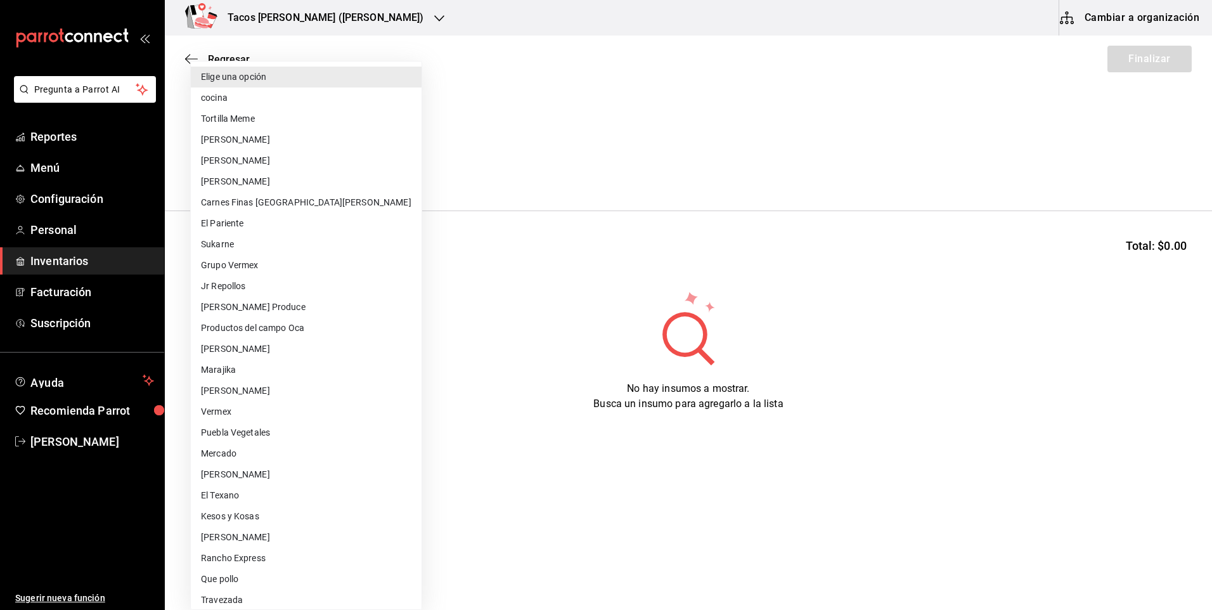
click at [306, 104] on li "cocina" at bounding box center [306, 97] width 231 height 21
type input "237c9a5b-4078-49eb-83ef-23bf52bd7acd"
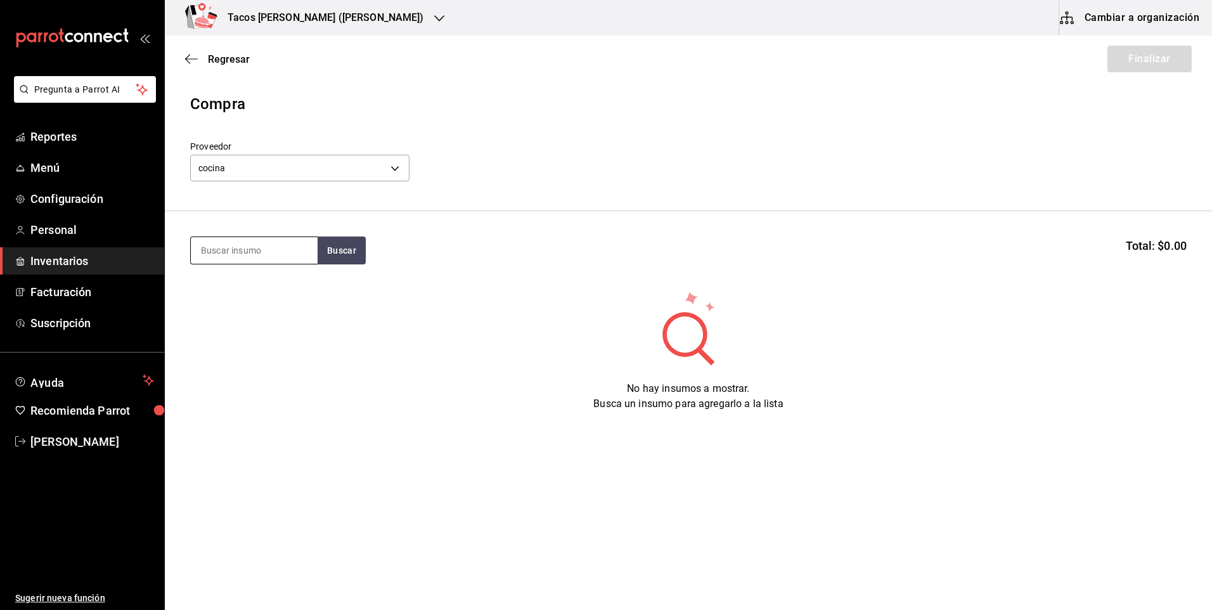
click at [259, 253] on input at bounding box center [254, 250] width 127 height 27
type input "chi"
click at [331, 243] on button "Buscar" at bounding box center [342, 250] width 48 height 28
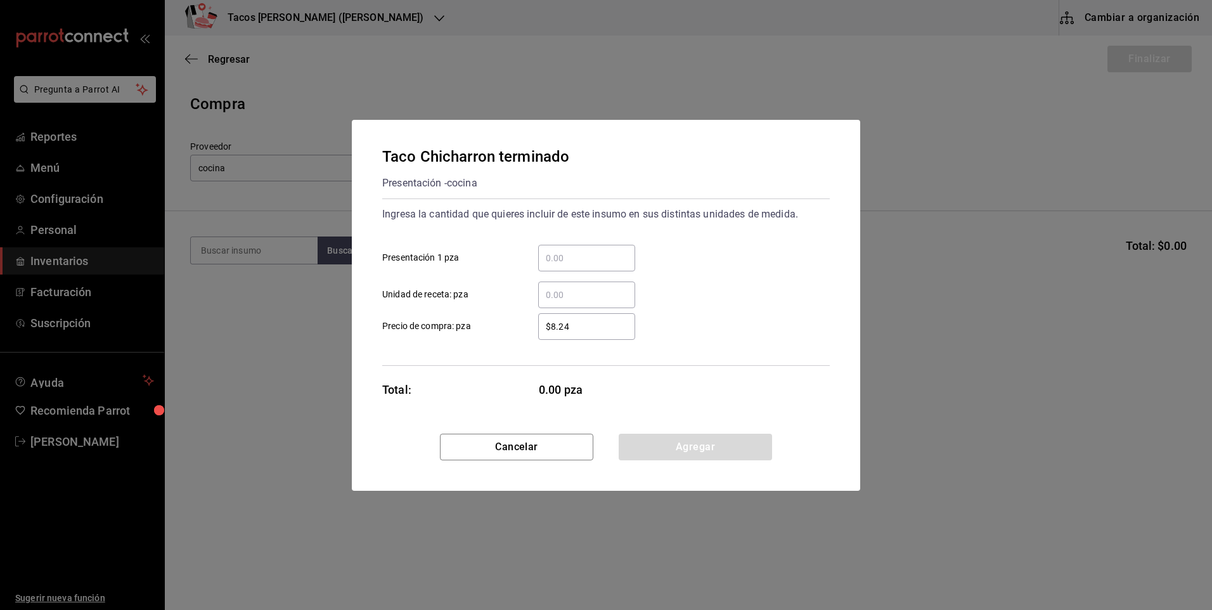
click at [610, 256] on input "​ Presentación 1 pza" at bounding box center [586, 257] width 97 height 15
type input "50"
drag, startPoint x: 656, startPoint y: 447, endPoint x: 755, endPoint y: 364, distance: 129.6
click at [655, 447] on button "Agregar" at bounding box center [695, 447] width 153 height 27
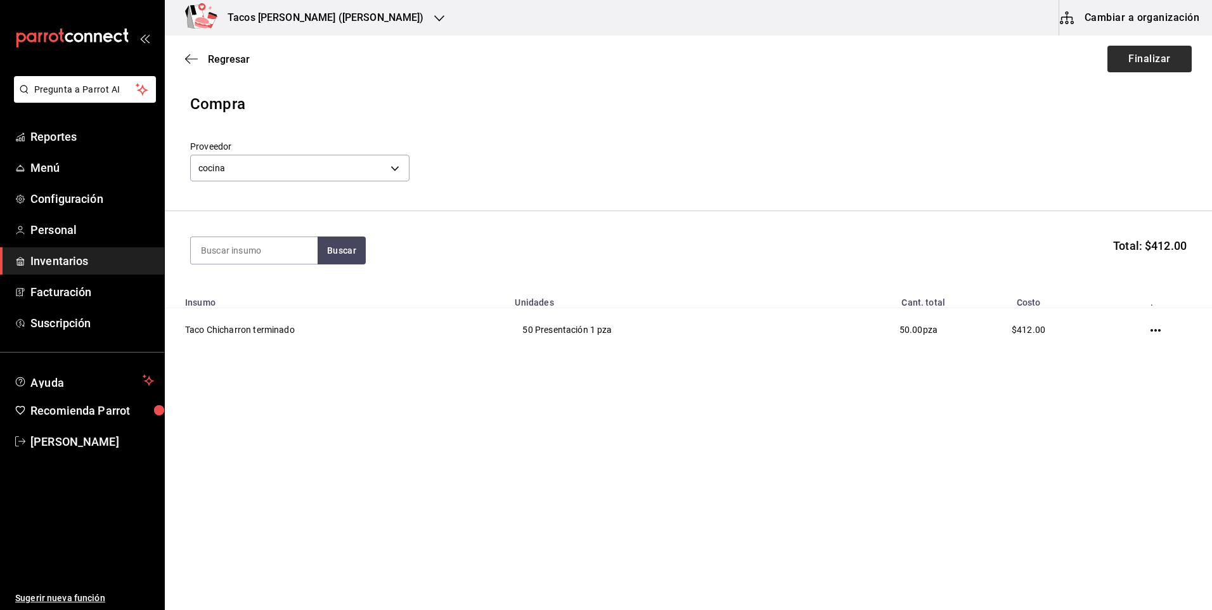
click at [1174, 45] on div "Regresar Finalizar" at bounding box center [688, 59] width 1047 height 47
click at [1170, 54] on button "Finalizar" at bounding box center [1150, 59] width 84 height 27
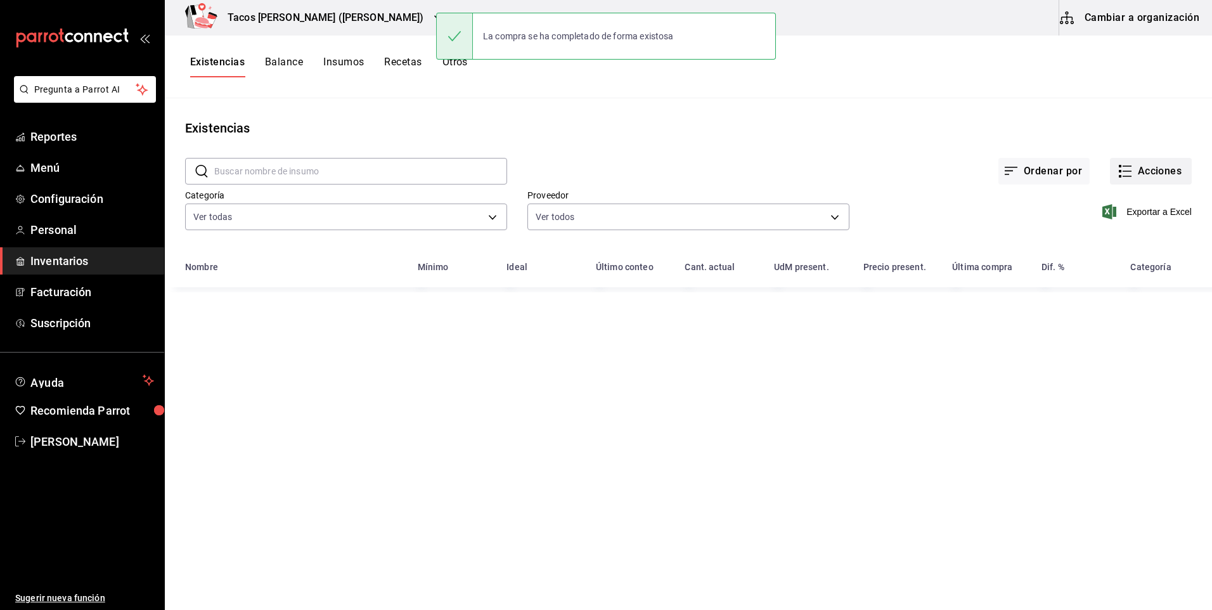
click at [1130, 169] on icon "button" at bounding box center [1125, 171] width 15 height 15
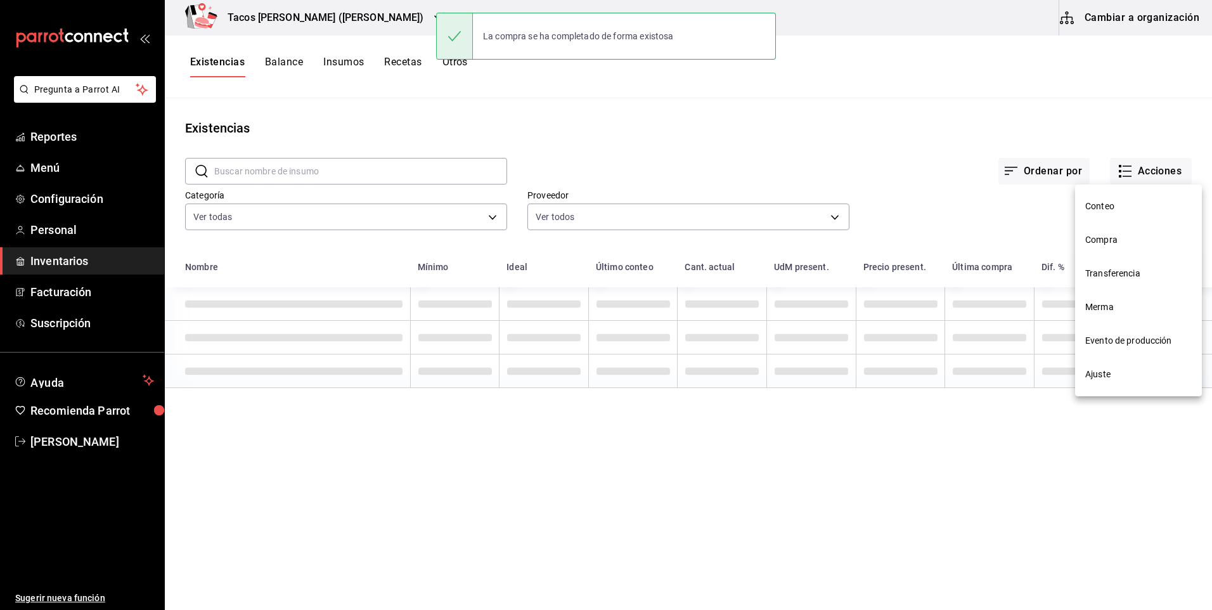
click at [1144, 235] on span "Compra" at bounding box center [1138, 239] width 107 height 13
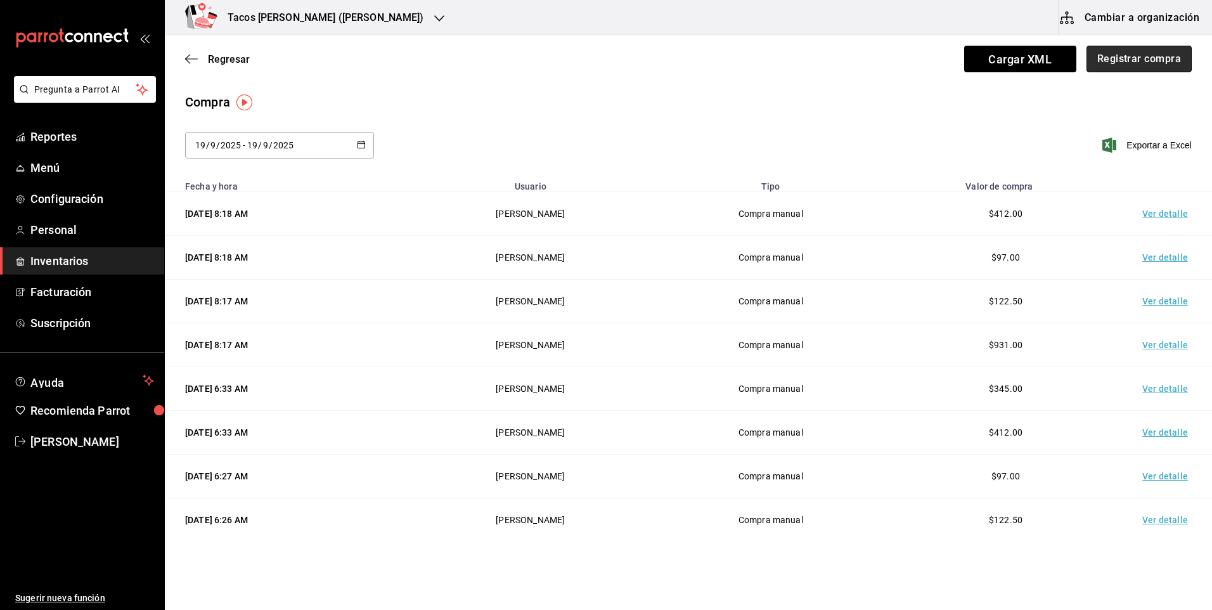
click at [1126, 63] on button "Registrar compra" at bounding box center [1139, 59] width 105 height 27
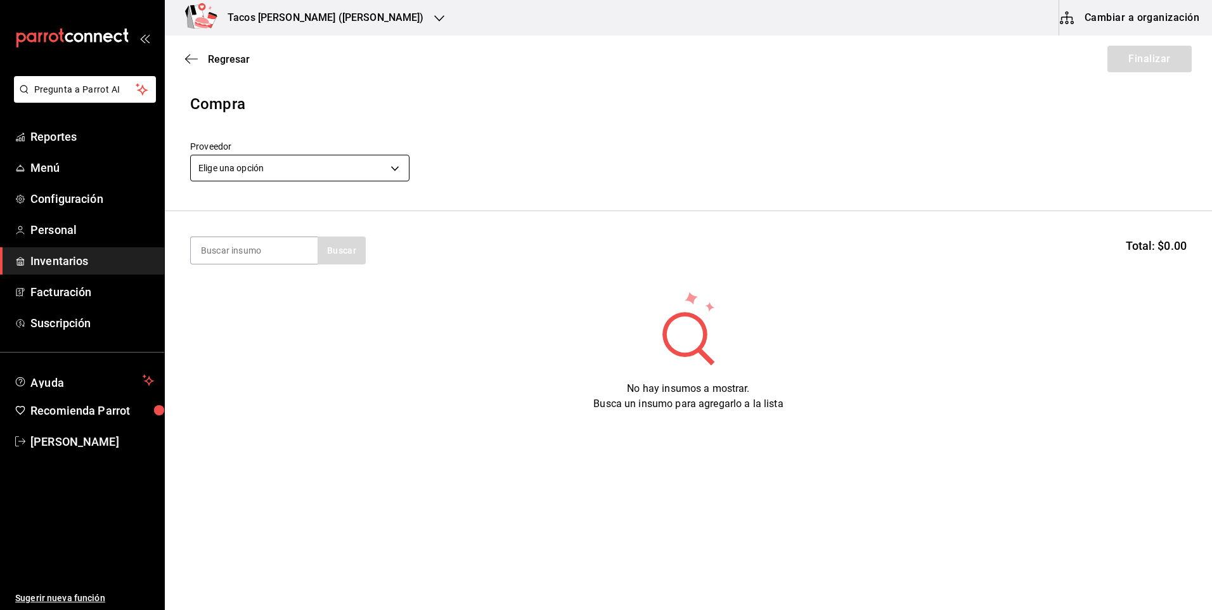
click at [301, 164] on body "Pregunta a Parrot AI Reportes Menú Configuración Personal Inventarios Facturaci…" at bounding box center [606, 269] width 1212 height 538
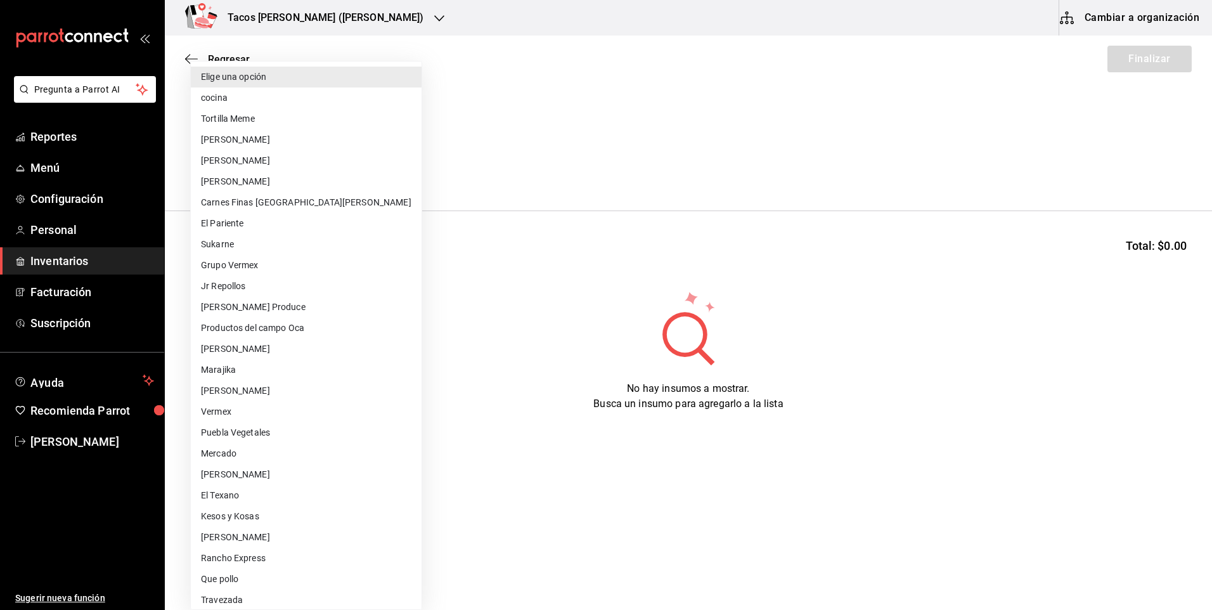
click at [276, 94] on li "cocina" at bounding box center [306, 97] width 231 height 21
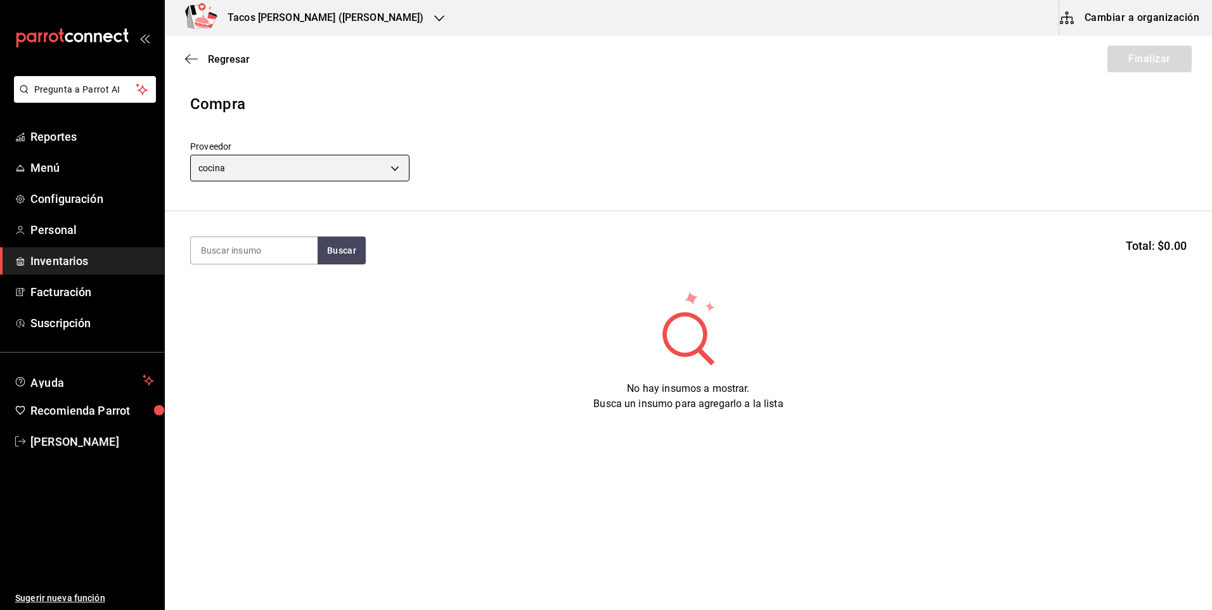
type input "237c9a5b-4078-49eb-83ef-23bf52bd7acd"
click at [256, 256] on input at bounding box center [254, 250] width 127 height 27
type input "barb"
drag, startPoint x: 329, startPoint y: 250, endPoint x: 321, endPoint y: 257, distance: 10.8
click at [330, 251] on button "Buscar" at bounding box center [342, 250] width 48 height 28
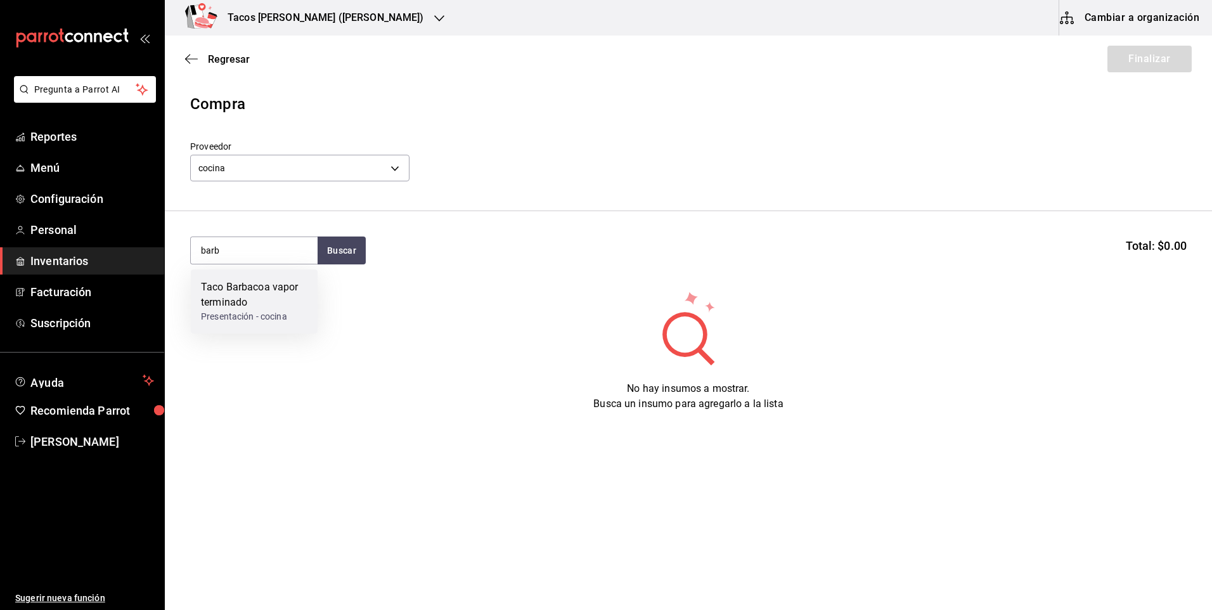
click at [288, 276] on div "Taco Barbacoa vapor terminado Presentación - cocina" at bounding box center [254, 301] width 127 height 64
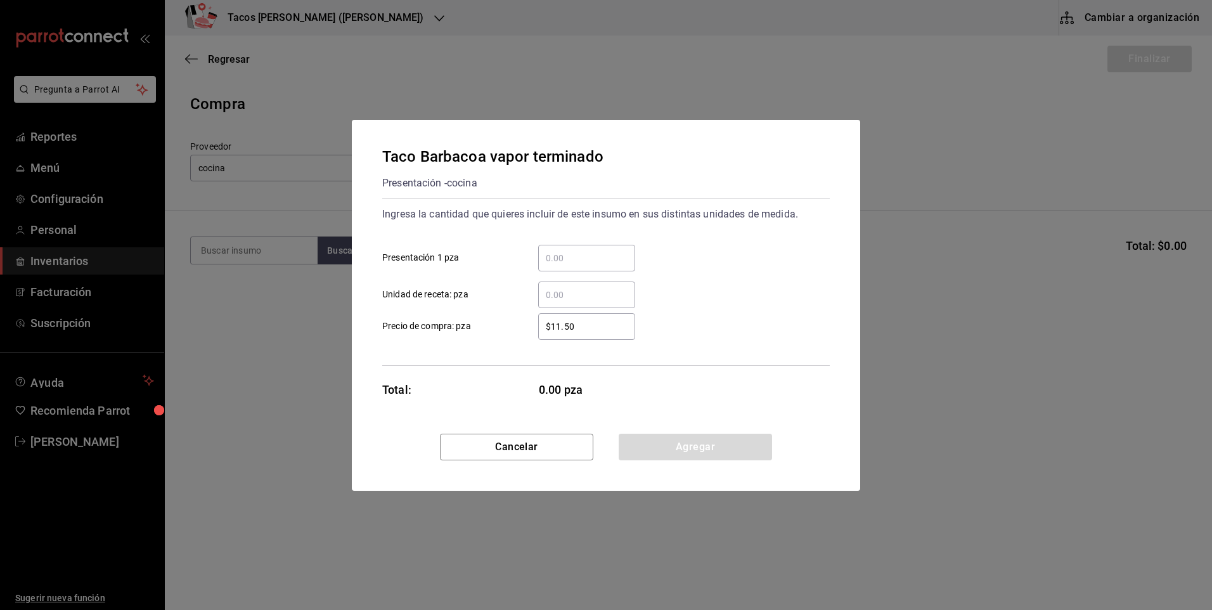
click at [540, 254] on input "​ Presentación 1 pza" at bounding box center [586, 257] width 97 height 15
type input "30"
click at [672, 421] on div "Taco Barbacoa vapor terminado Presentación - cocina Ingresa la cantidad que qui…" at bounding box center [606, 277] width 508 height 314
click at [671, 441] on button "Agregar" at bounding box center [695, 447] width 153 height 27
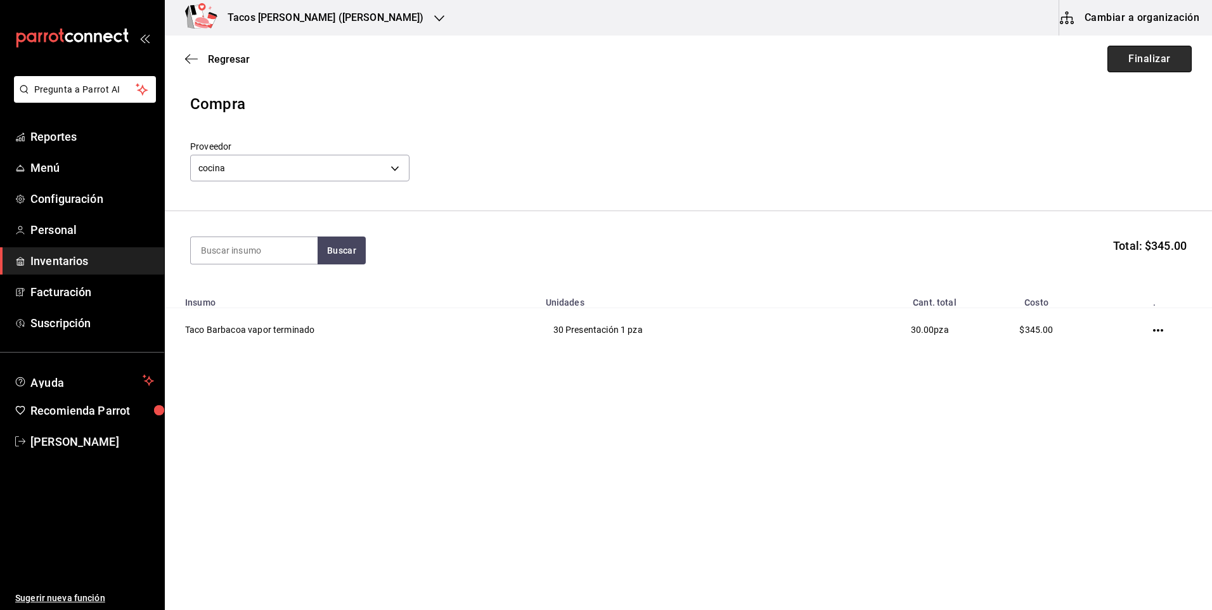
click at [1167, 60] on button "Finalizar" at bounding box center [1150, 59] width 84 height 27
